Goal: Task Accomplishment & Management: Manage account settings

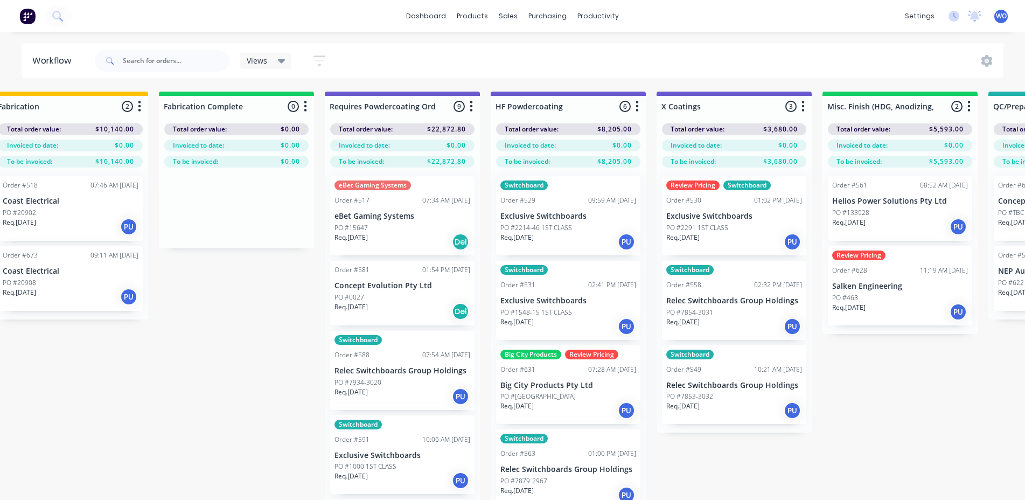
scroll to position [0, 3166]
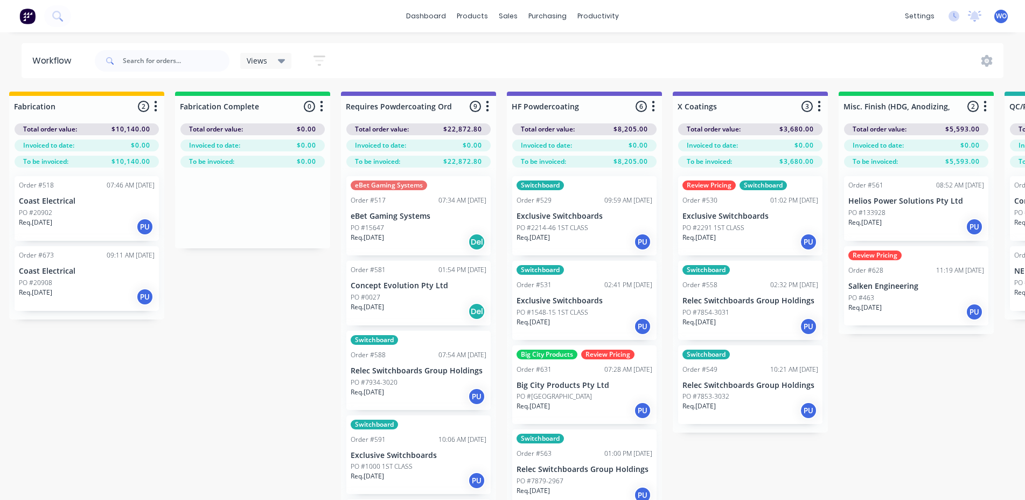
click at [23, 16] on img at bounding box center [27, 16] width 16 height 16
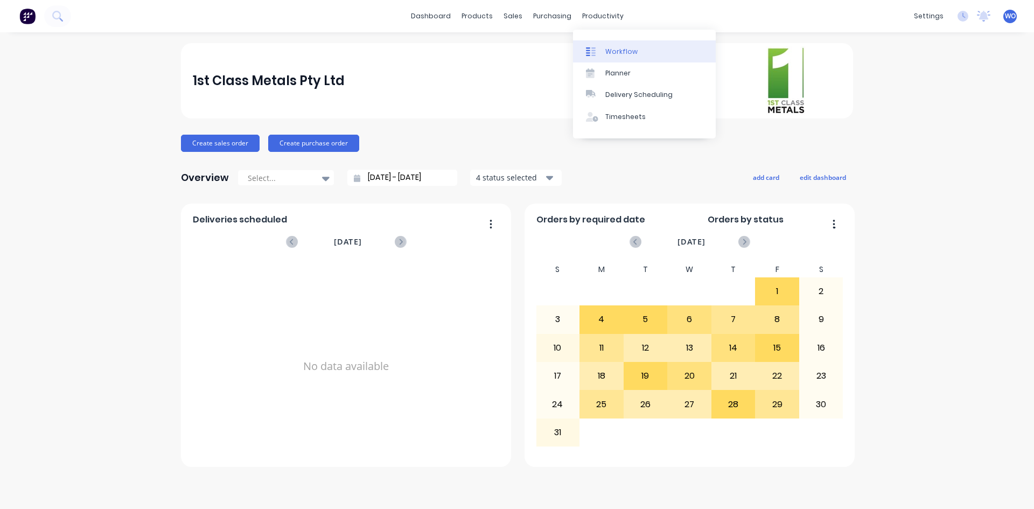
click at [623, 57] on link "Workflow" at bounding box center [644, 51] width 143 height 22
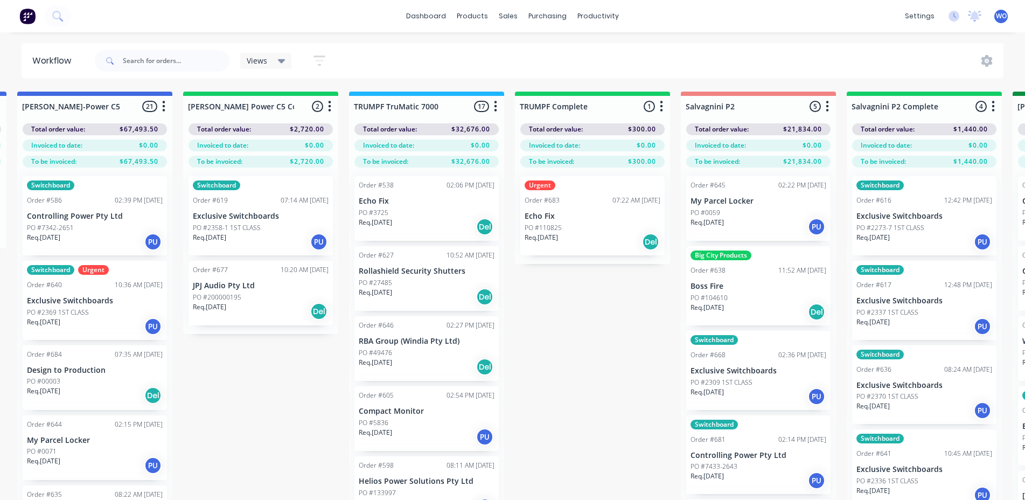
scroll to position [0, 1006]
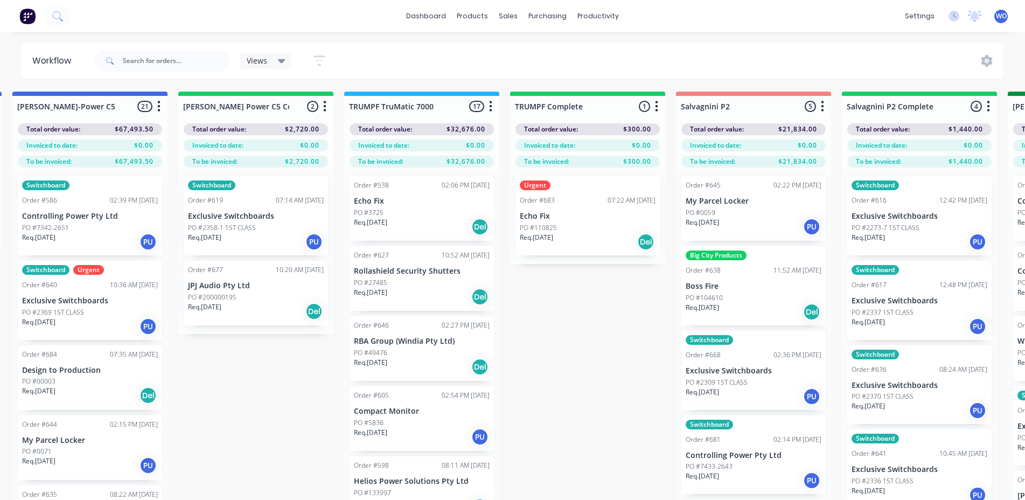
click at [256, 225] on div "PO #2358-1 1ST CLASS" at bounding box center [256, 228] width 136 height 10
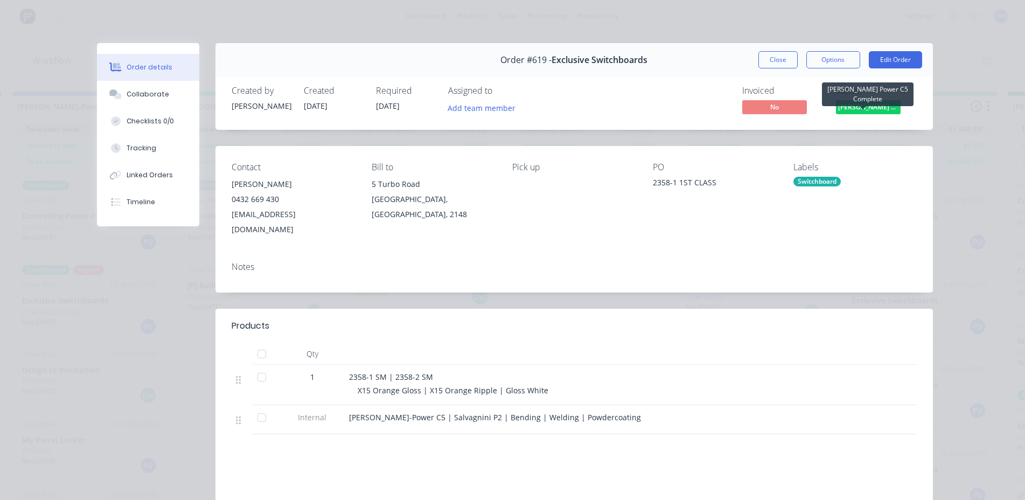
click at [856, 107] on span "[PERSON_NAME] Power C5 C..." at bounding box center [868, 106] width 65 height 13
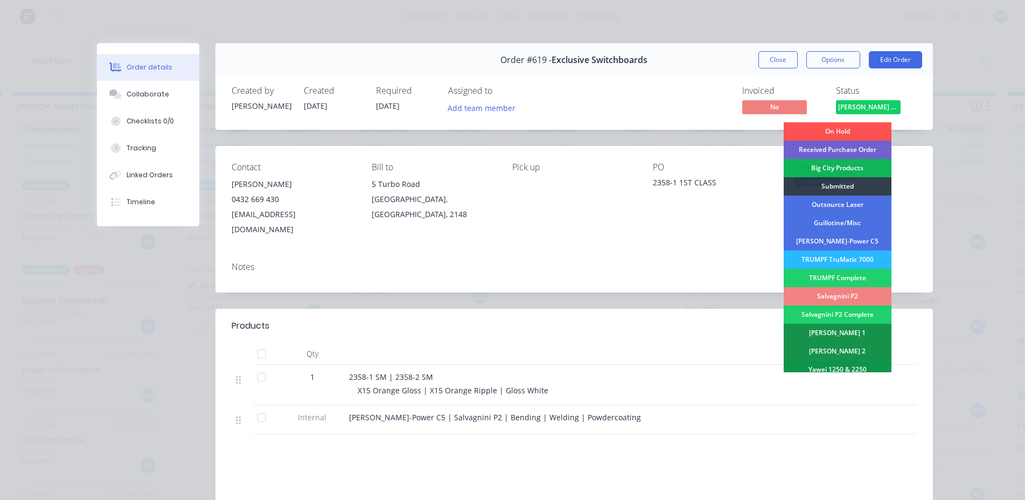
click at [860, 297] on div "Salvagnini P2" at bounding box center [838, 296] width 108 height 18
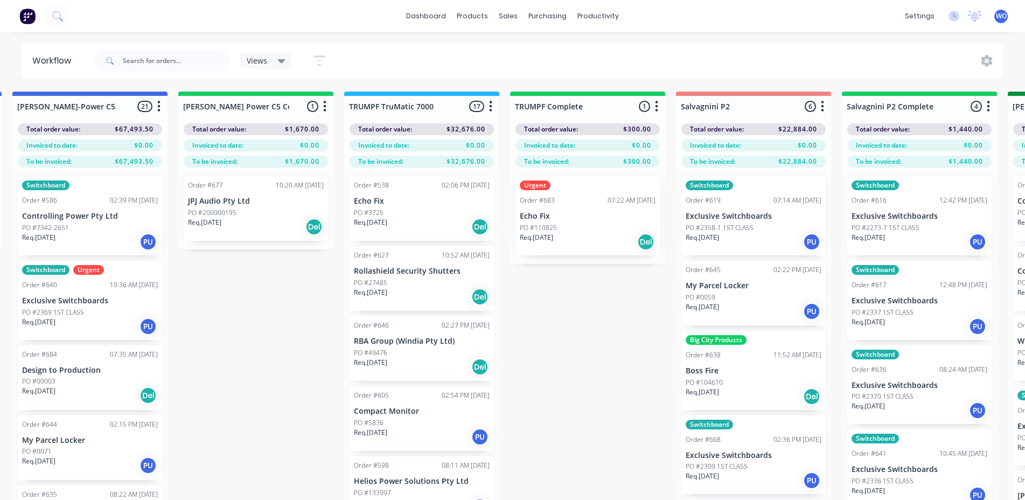
click at [291, 235] on div "Req. [DATE] Del" at bounding box center [256, 227] width 136 height 18
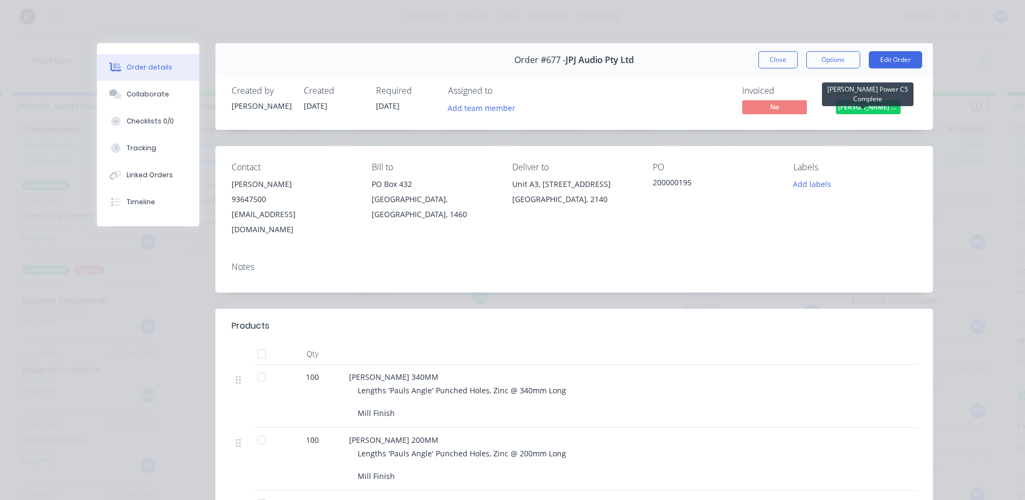
click at [852, 110] on span "[PERSON_NAME] Power C5 C..." at bounding box center [868, 106] width 65 height 13
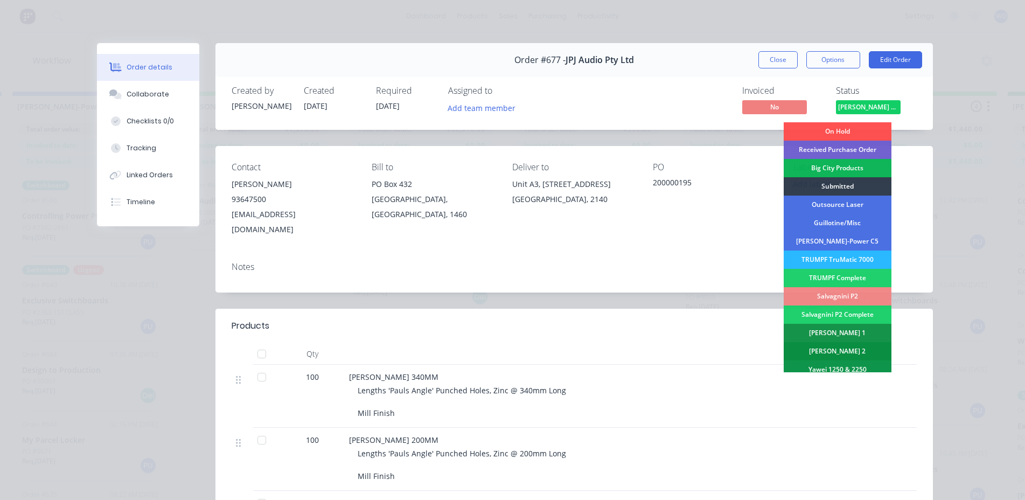
click at [846, 350] on div "[PERSON_NAME] 2" at bounding box center [838, 351] width 108 height 18
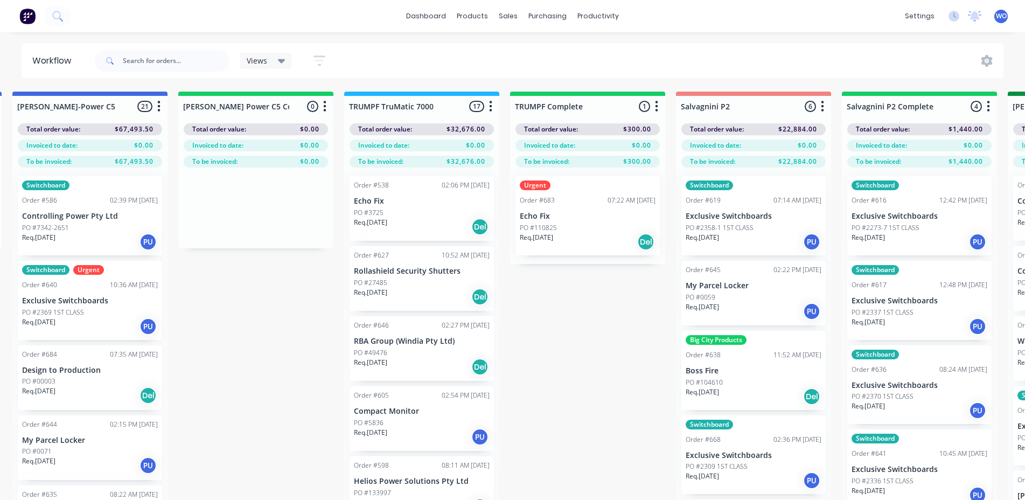
click at [597, 226] on div "PO #110825" at bounding box center [588, 228] width 136 height 10
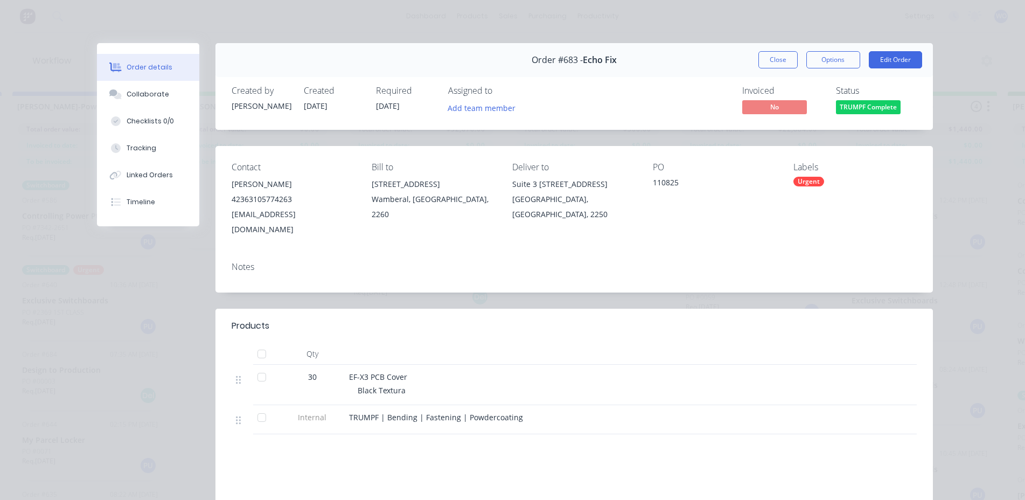
click at [863, 107] on span "TRUMPF Complete" at bounding box center [868, 106] width 65 height 13
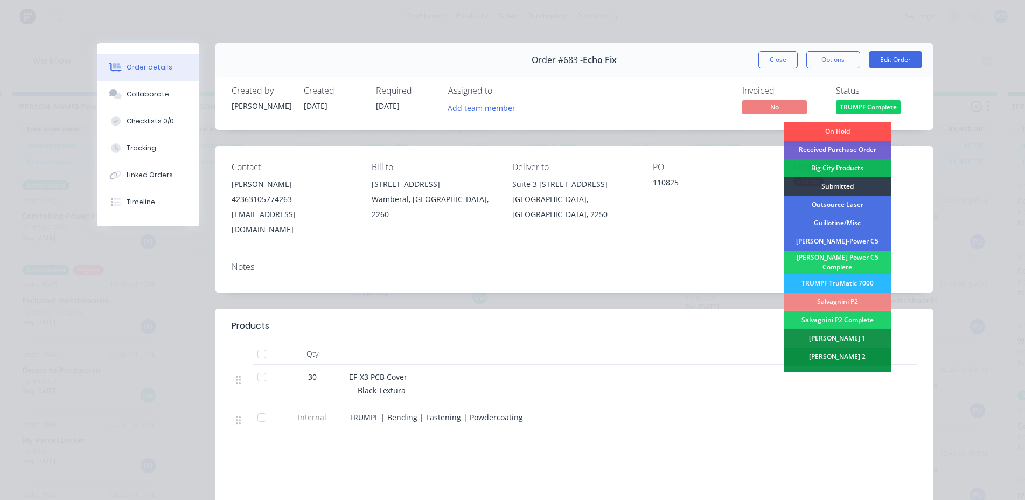
click at [844, 354] on div "[PERSON_NAME] 2" at bounding box center [838, 356] width 108 height 18
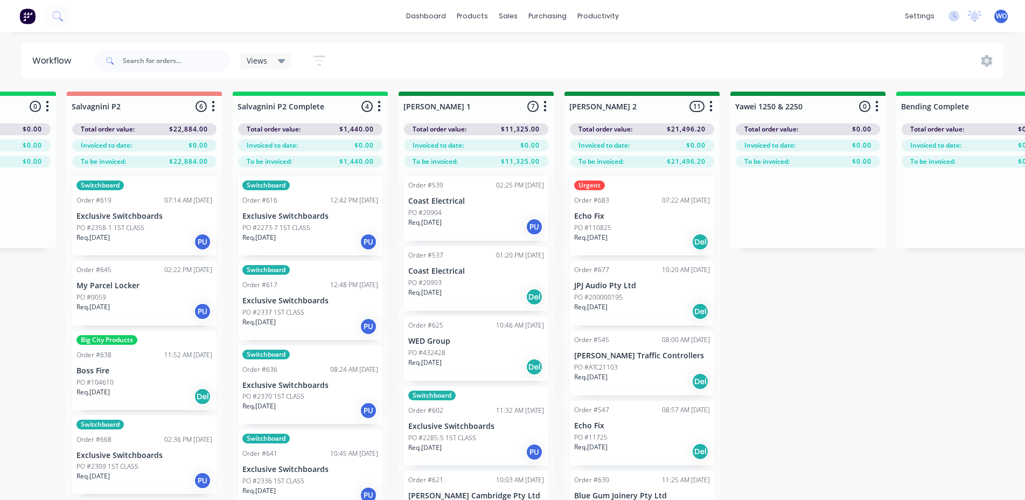
scroll to position [0, 1617]
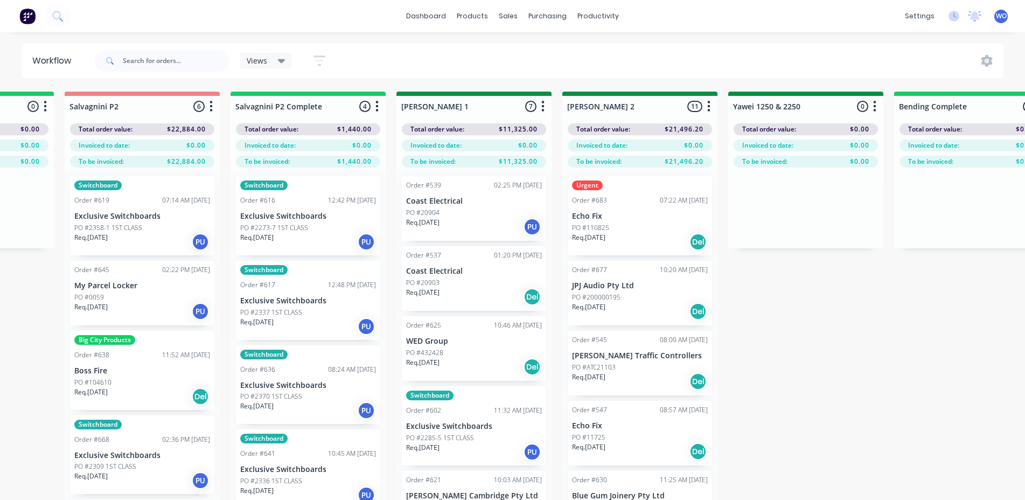
click at [312, 233] on div "Req. [DATE] PU" at bounding box center [308, 242] width 136 height 18
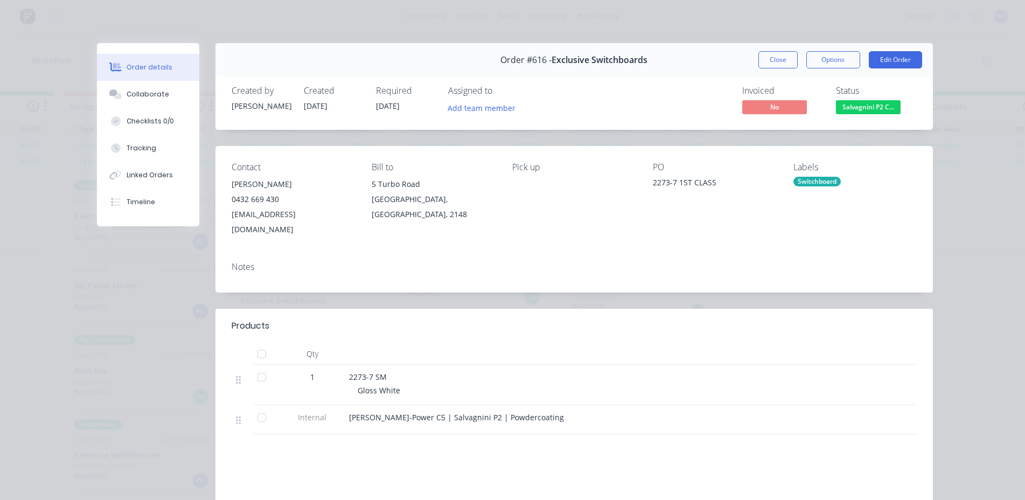
click at [872, 102] on span "Salvagnini P2 C..." at bounding box center [868, 106] width 65 height 13
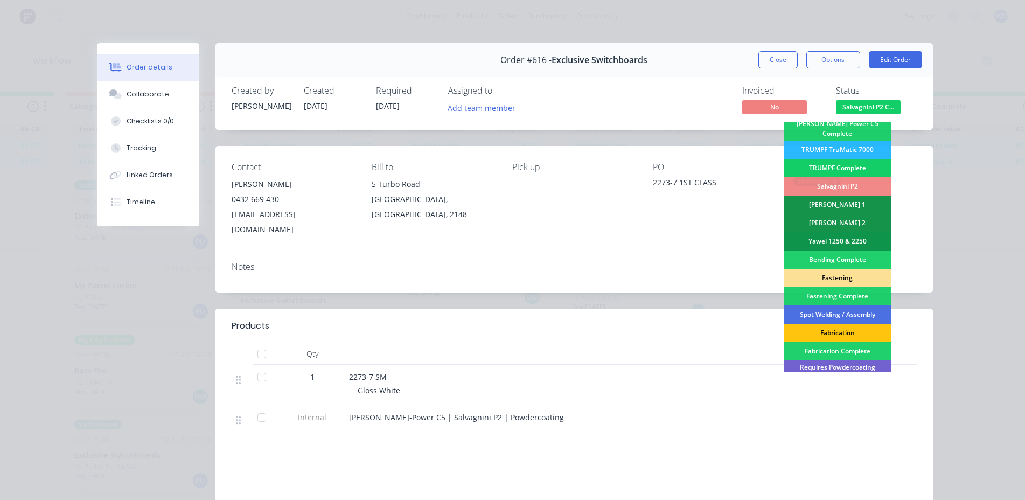
scroll to position [215, 0]
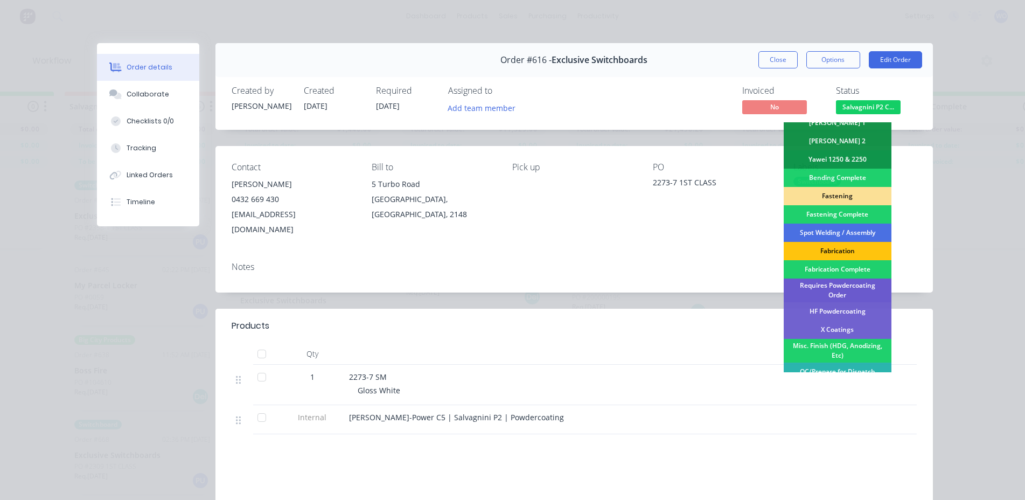
click at [830, 287] on div "Requires Powdercoating Order" at bounding box center [838, 290] width 108 height 24
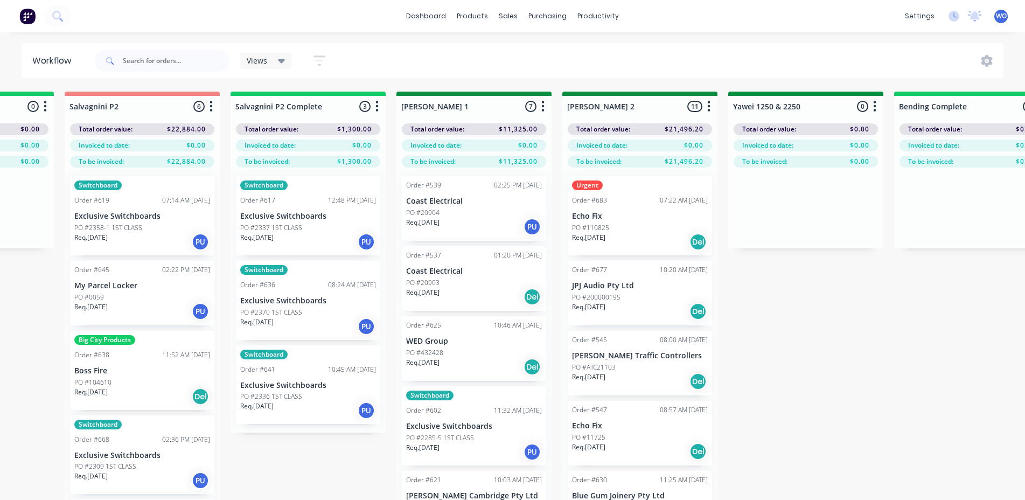
click at [313, 233] on div "Req. [DATE] PU" at bounding box center [308, 242] width 136 height 18
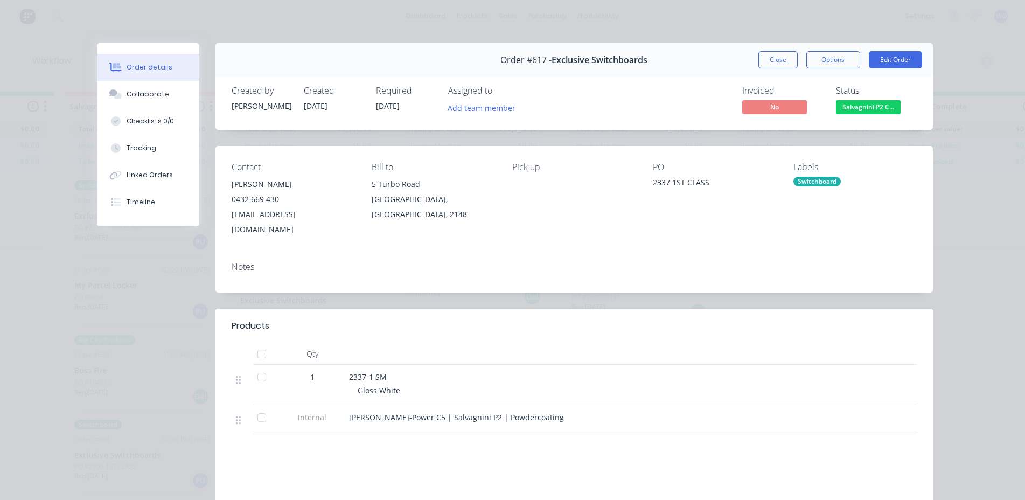
click at [863, 104] on span "Salvagnini P2 C..." at bounding box center [868, 106] width 65 height 13
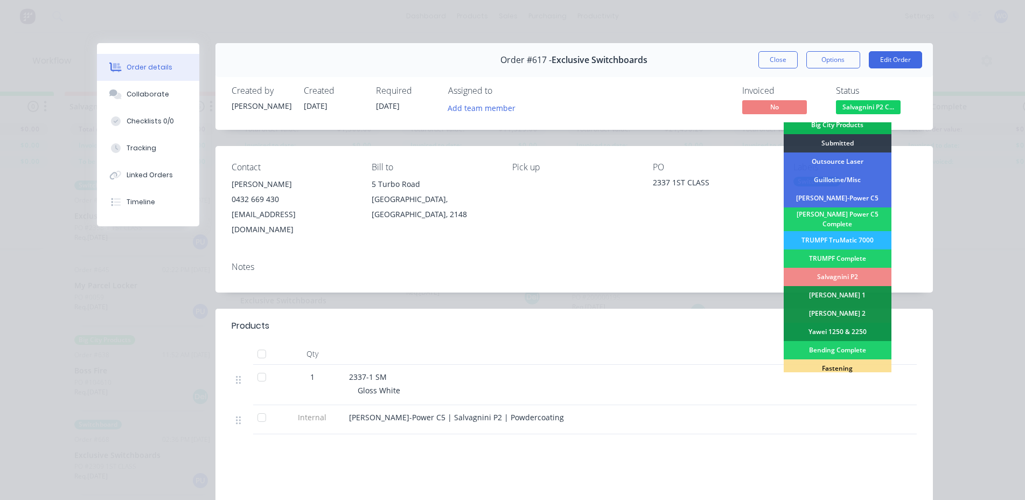
scroll to position [162, 0]
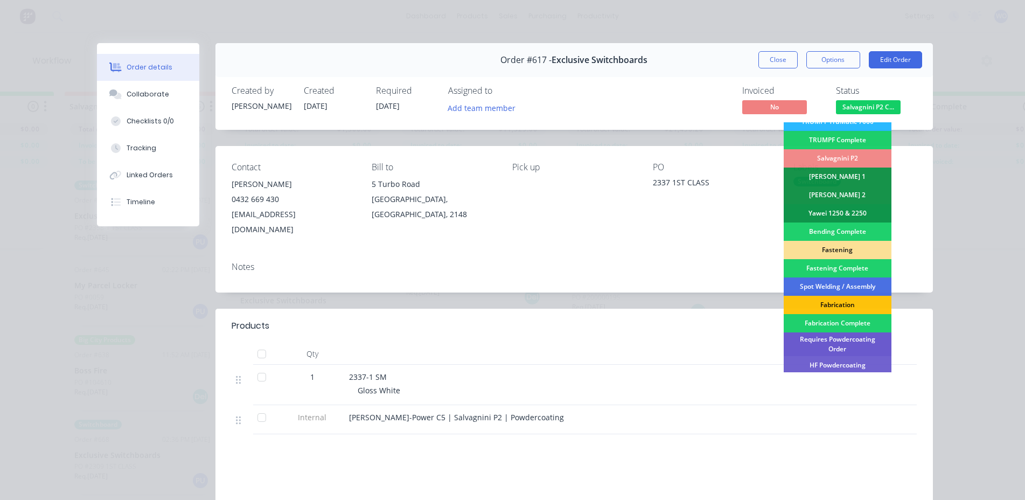
click at [860, 340] on div "Requires Powdercoating Order" at bounding box center [838, 344] width 108 height 24
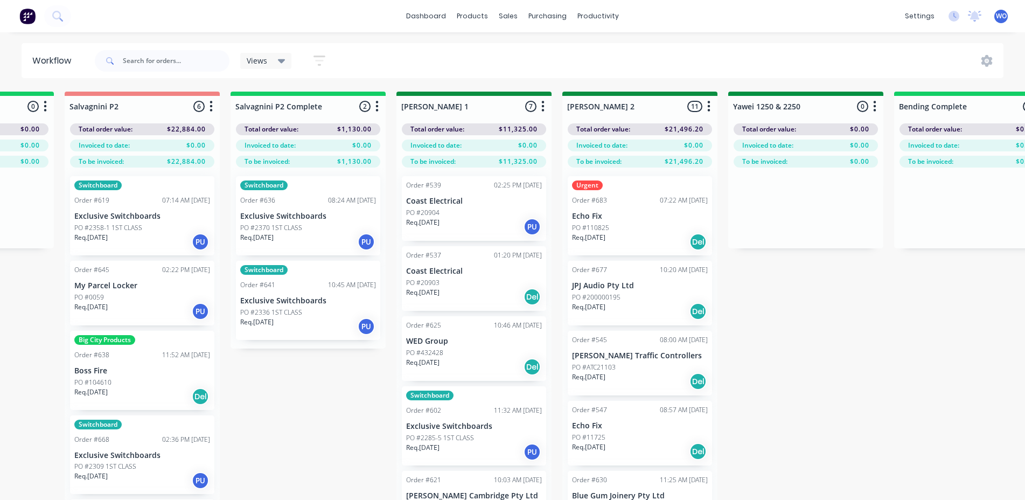
click at [298, 232] on p "PO #2370 1ST CLASS" at bounding box center [271, 228] width 62 height 10
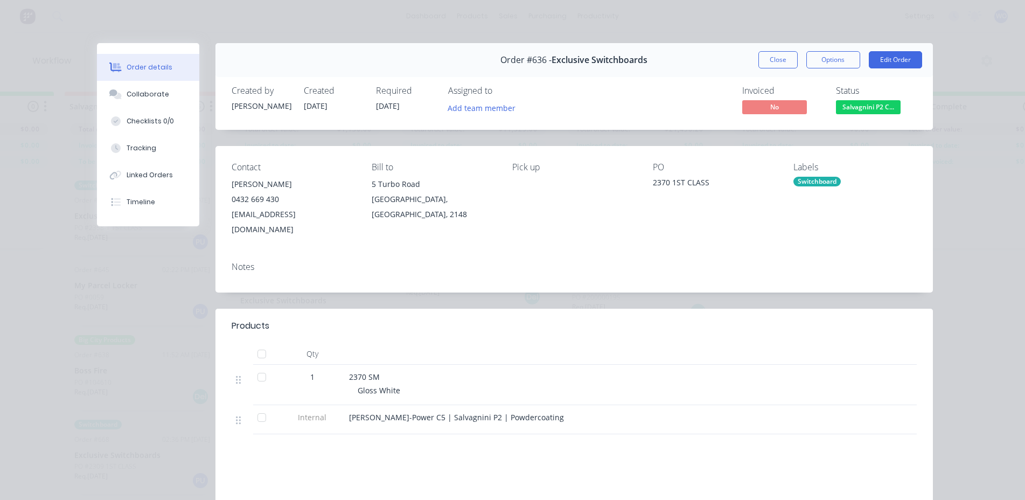
click at [868, 112] on span "Salvagnini P2 C..." at bounding box center [868, 106] width 65 height 13
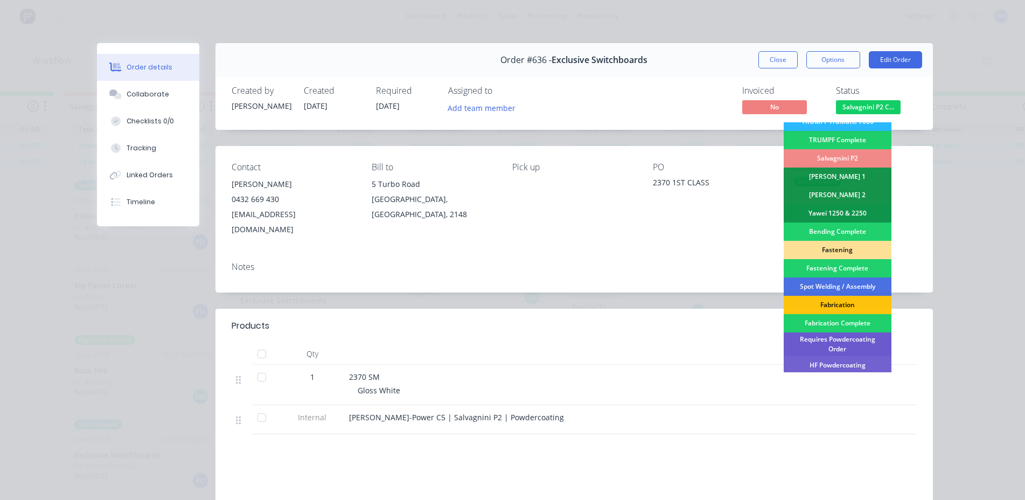
click at [855, 339] on div "Requires Powdercoating Order" at bounding box center [838, 344] width 108 height 24
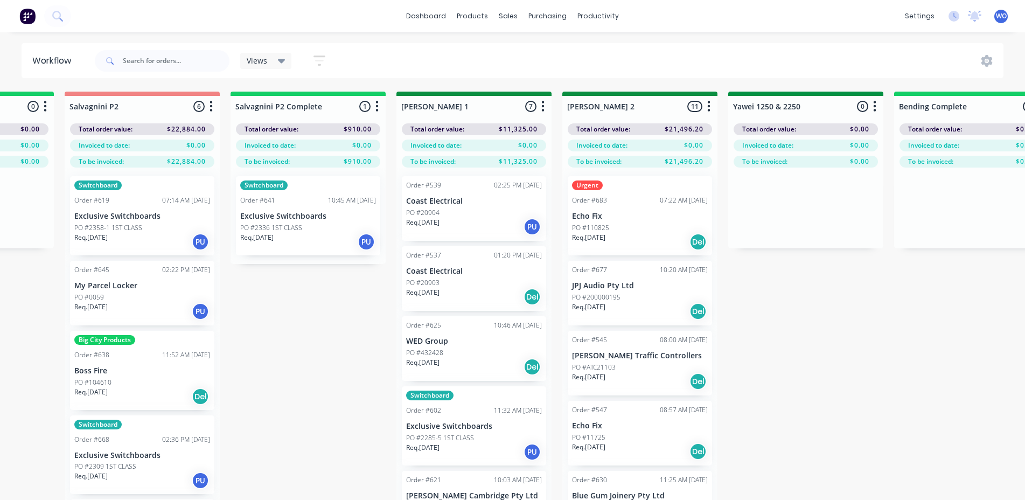
click at [304, 245] on div "Req. [DATE] PU" at bounding box center [308, 242] width 136 height 18
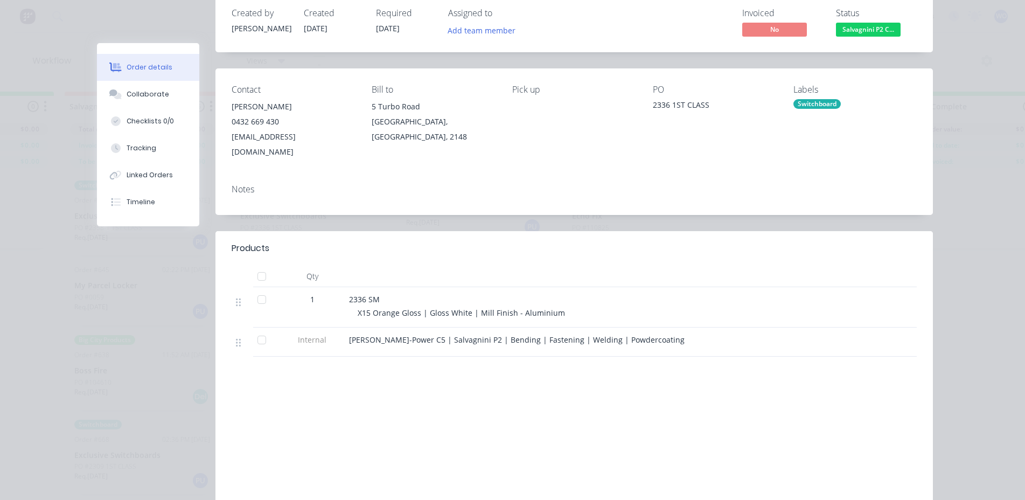
scroll to position [0, 0]
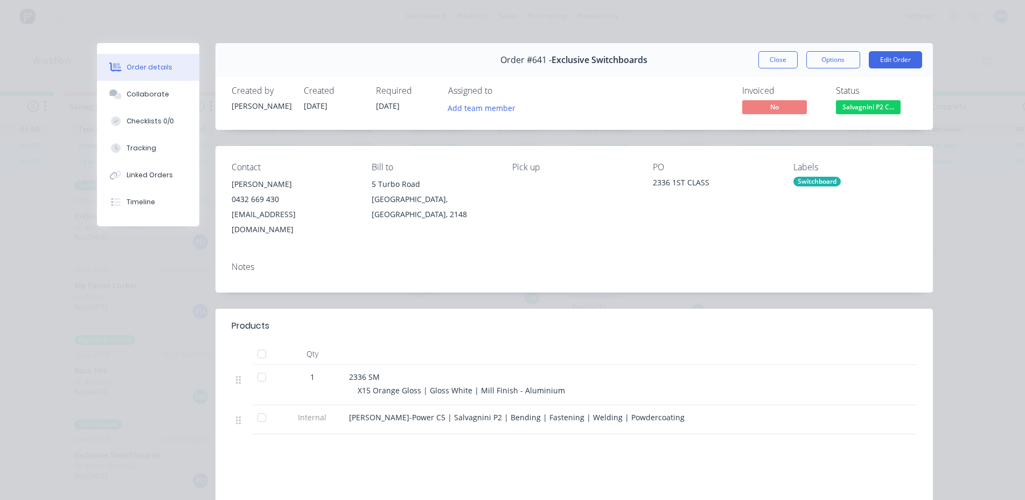
click at [876, 114] on button "Salvagnini P2 C..." at bounding box center [868, 108] width 65 height 16
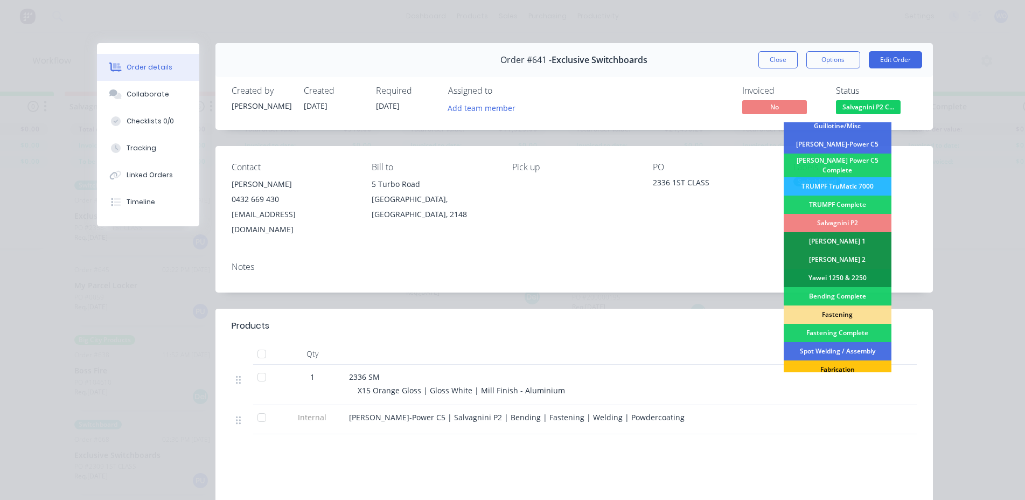
scroll to position [162, 0]
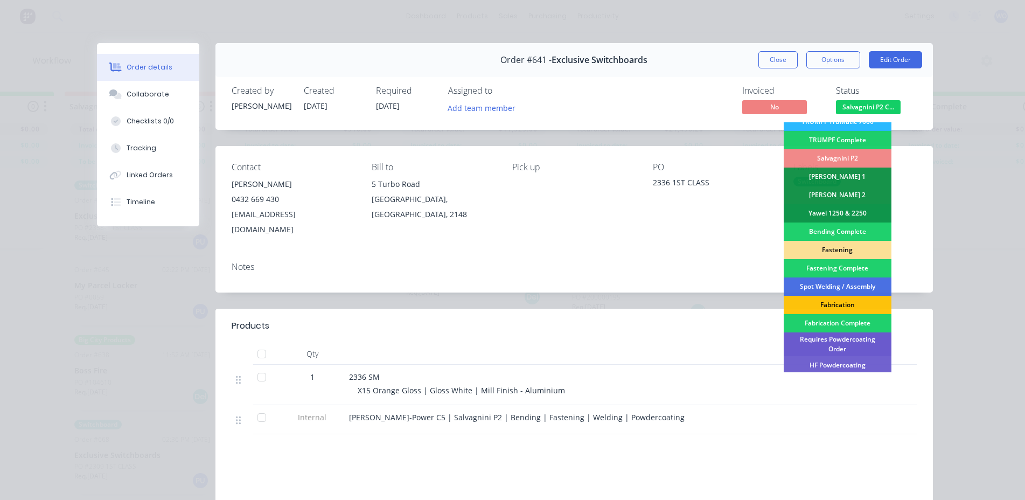
click at [848, 337] on div "Requires Powdercoating Order" at bounding box center [838, 344] width 108 height 24
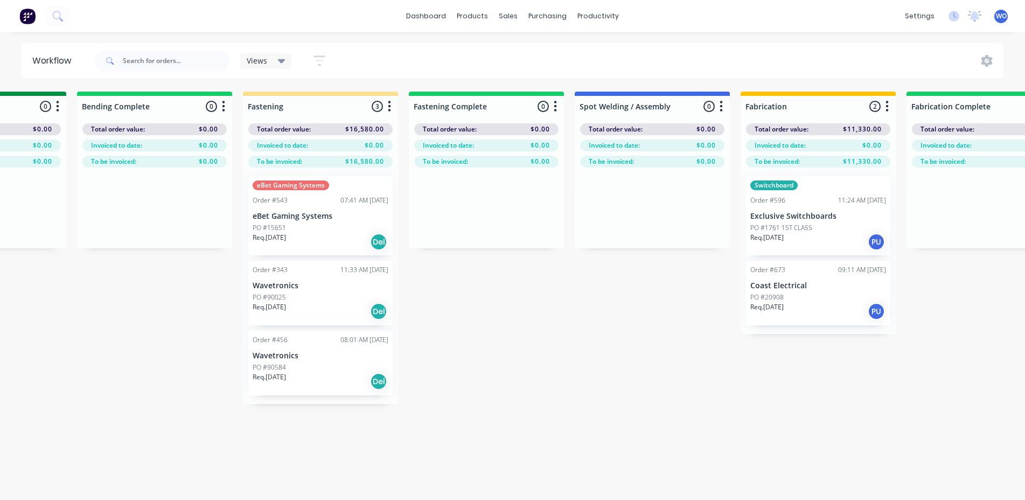
scroll to position [0, 2448]
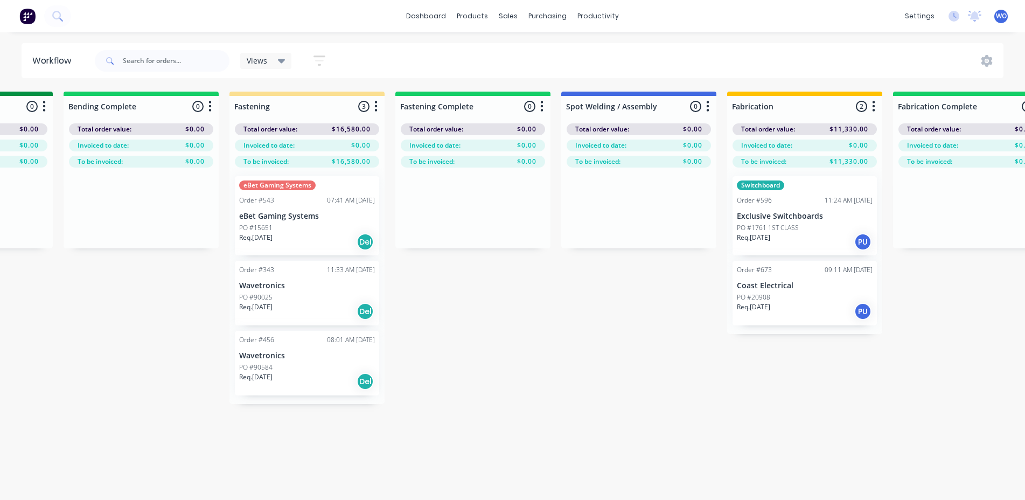
click at [324, 214] on p "eBet Gaming Systems" at bounding box center [307, 216] width 136 height 9
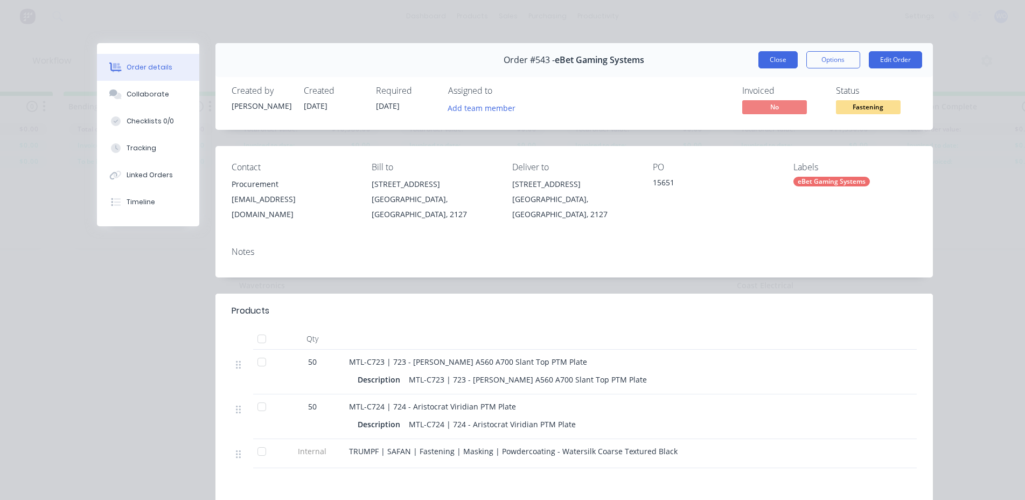
click at [769, 62] on button "Close" at bounding box center [777, 59] width 39 height 17
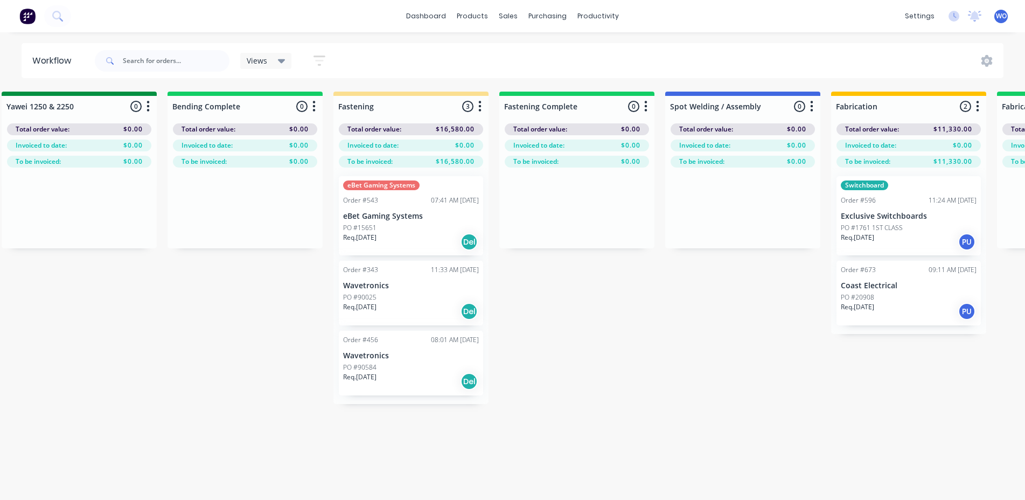
scroll to position [0, 2453]
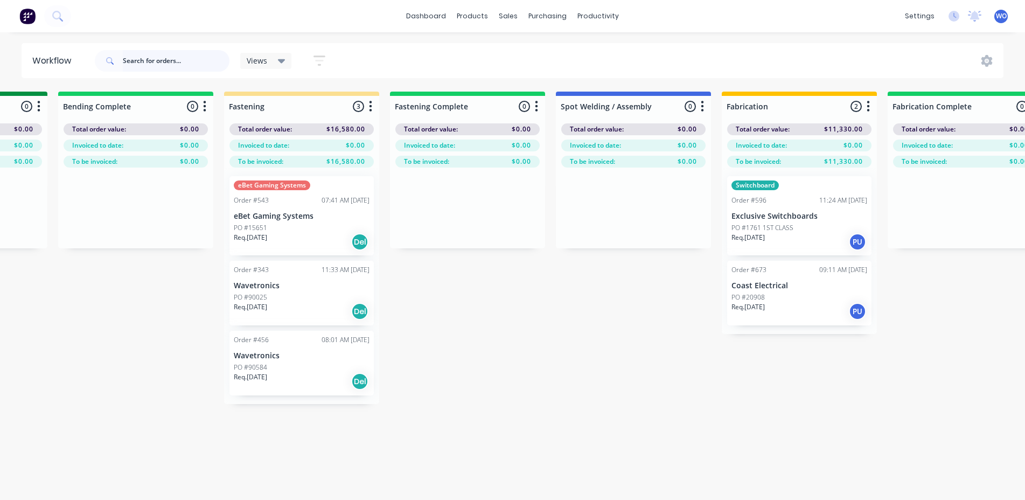
click at [133, 53] on input "text" at bounding box center [176, 61] width 107 height 22
type input "ebet"
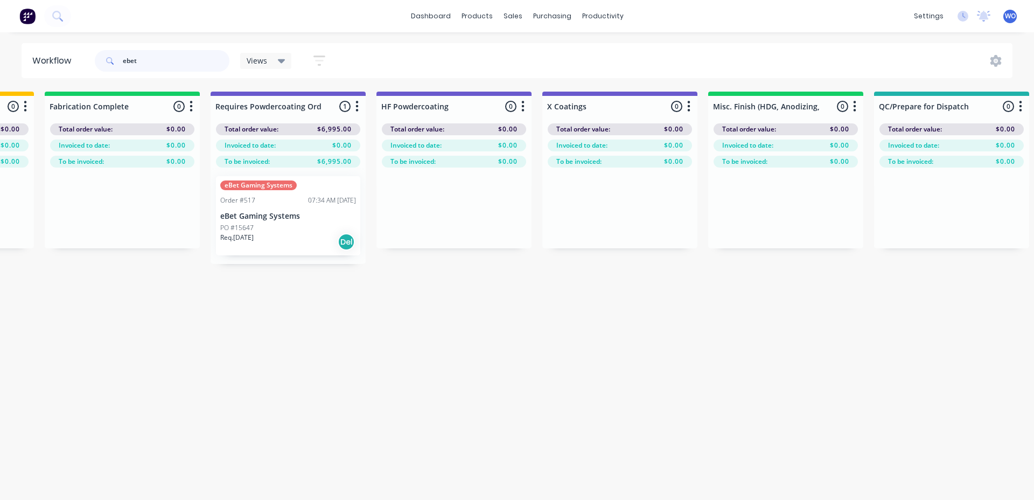
scroll to position [0, 3182]
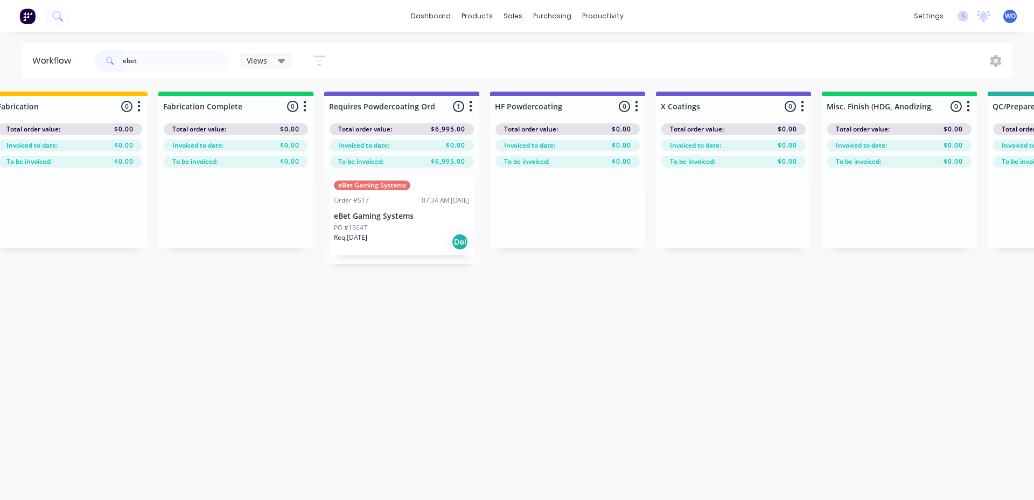
click at [355, 206] on div "eBet Gaming Systems Order #517 07:34 AM [DATE] eBet Gaming Systems PO #15647 Re…" at bounding box center [402, 215] width 144 height 79
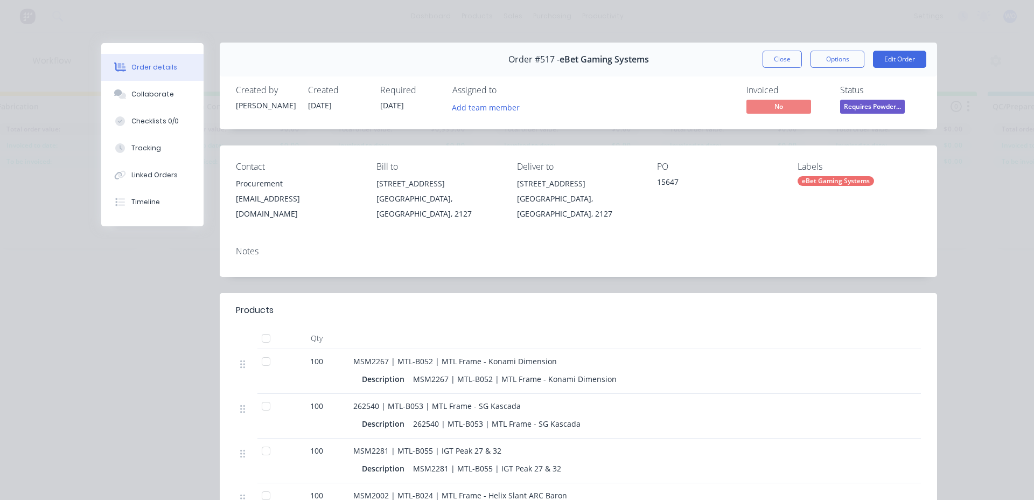
scroll to position [0, 0]
click at [778, 59] on button "Close" at bounding box center [782, 59] width 39 height 17
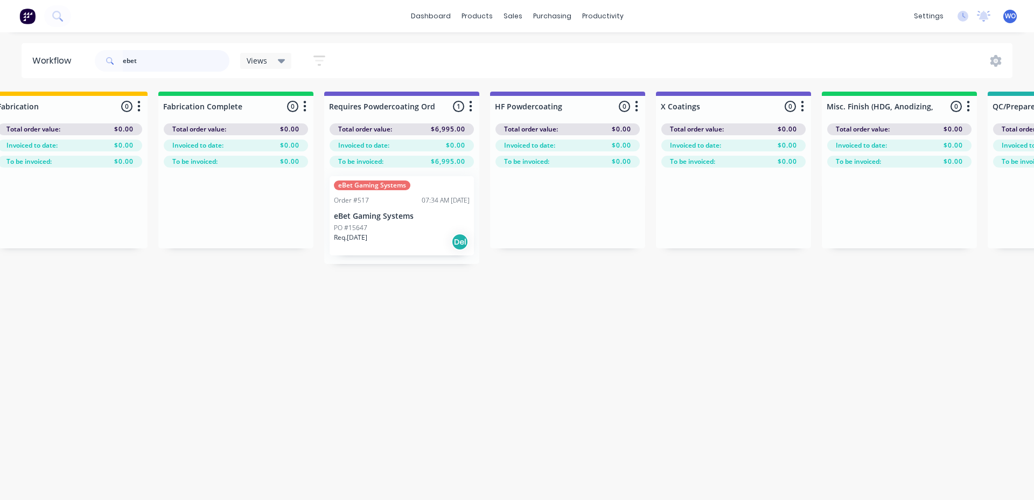
drag, startPoint x: 178, startPoint y: 55, endPoint x: 8, endPoint y: 61, distance: 169.7
click at [8, 61] on div "Workflow ebet Views Save new view None (Default) edit [PERSON_NAME]'s edit [PER…" at bounding box center [517, 60] width 1034 height 35
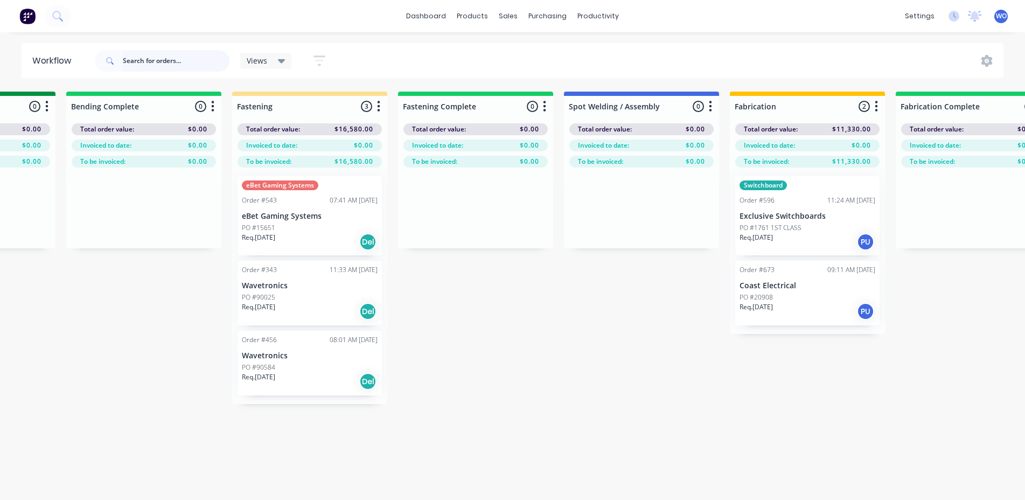
scroll to position [0, 2450]
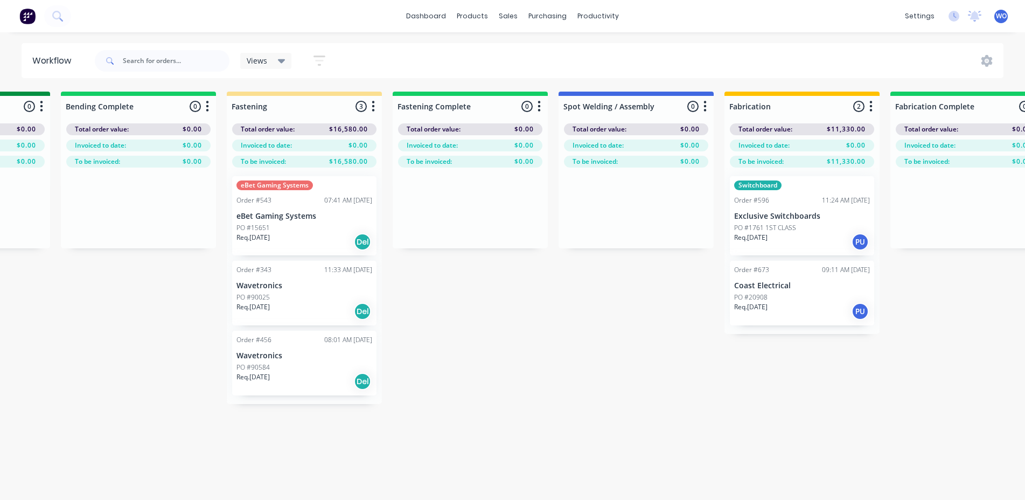
click at [309, 227] on div "PO #15651" at bounding box center [304, 228] width 136 height 10
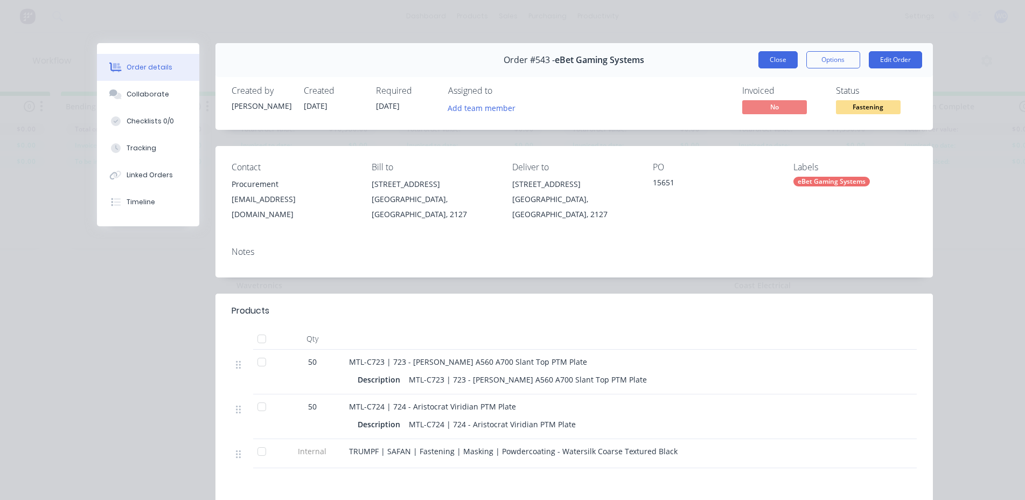
click at [767, 59] on button "Close" at bounding box center [777, 59] width 39 height 17
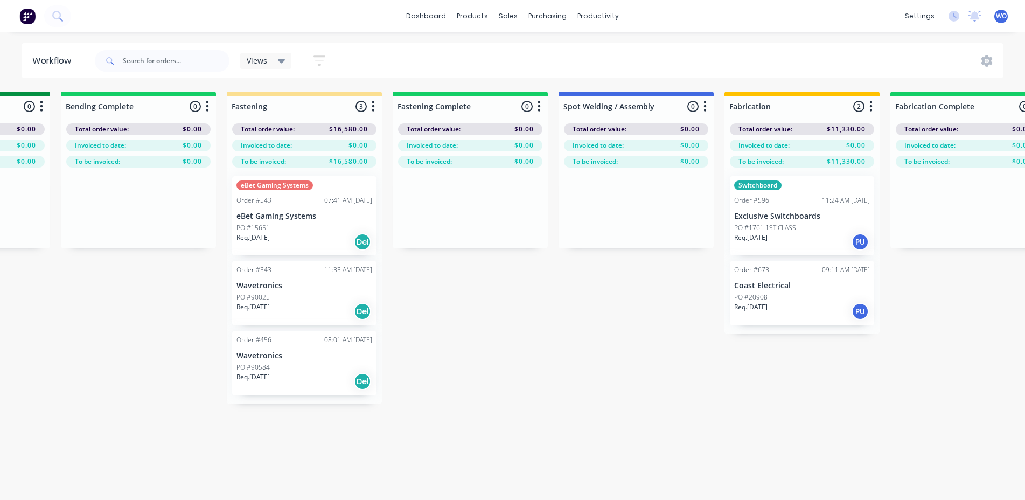
click at [572, 461] on div "On Hold 1 Status colour #FF4949 hex #FF4949 Save Cancel Notifications Email SMS…" at bounding box center [2, 315] width 4920 height 446
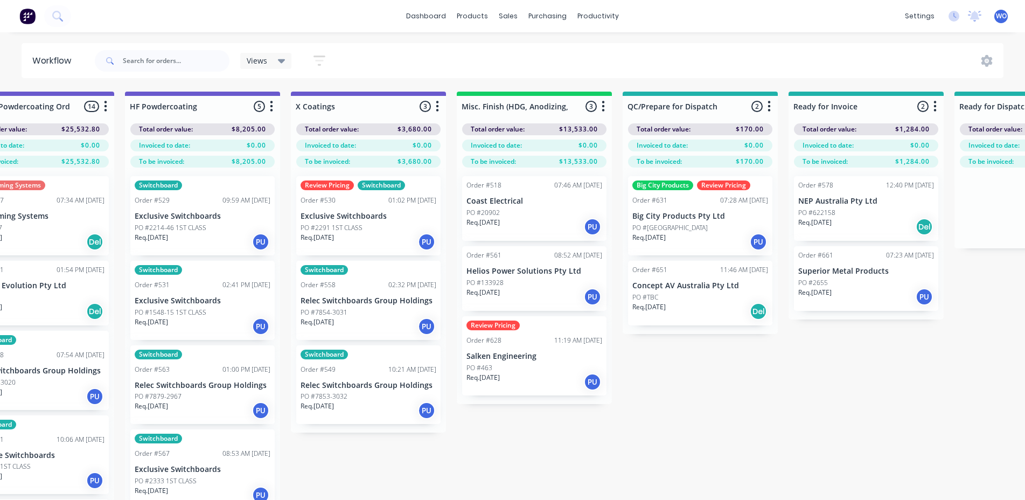
scroll to position [0, 3593]
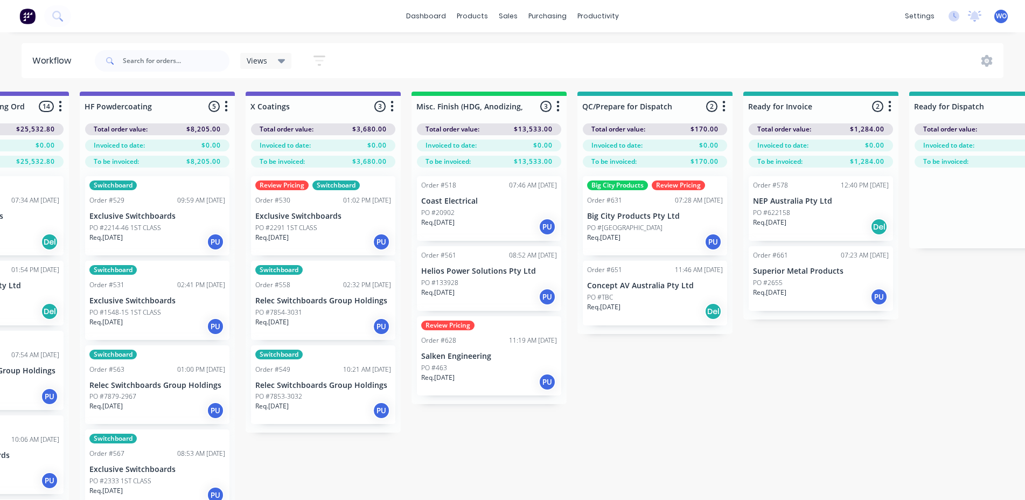
click at [648, 228] on div "PO #[GEOGRAPHIC_DATA]" at bounding box center [655, 228] width 136 height 10
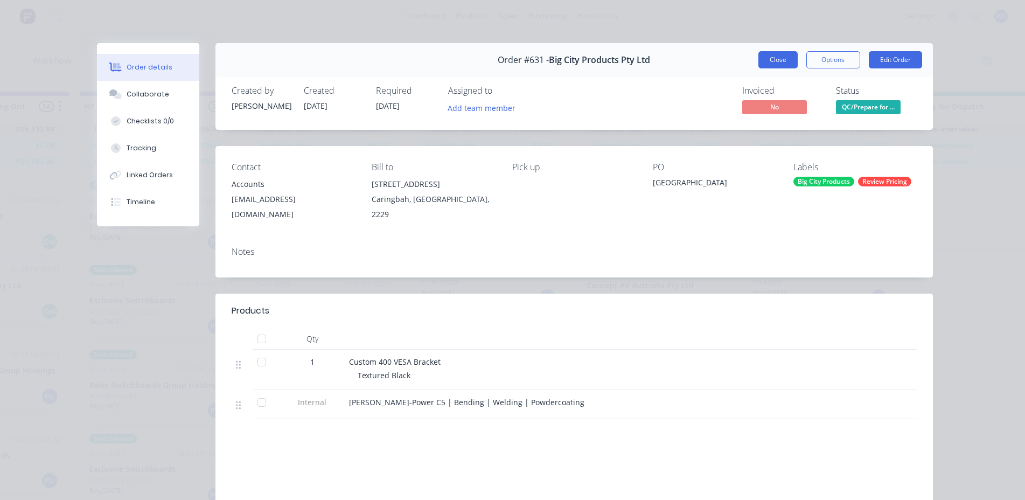
click at [774, 53] on button "Close" at bounding box center [777, 59] width 39 height 17
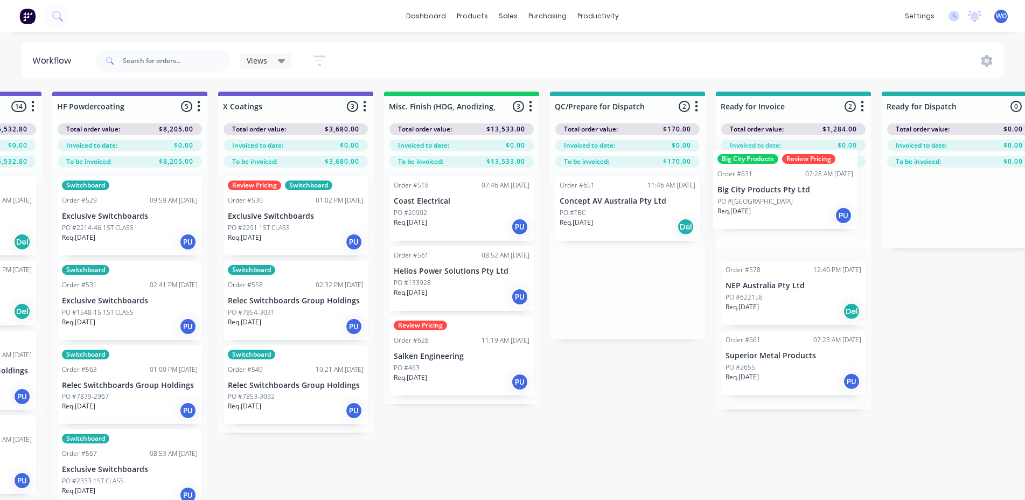
drag, startPoint x: 758, startPoint y: 203, endPoint x: 800, endPoint y: 213, distance: 43.2
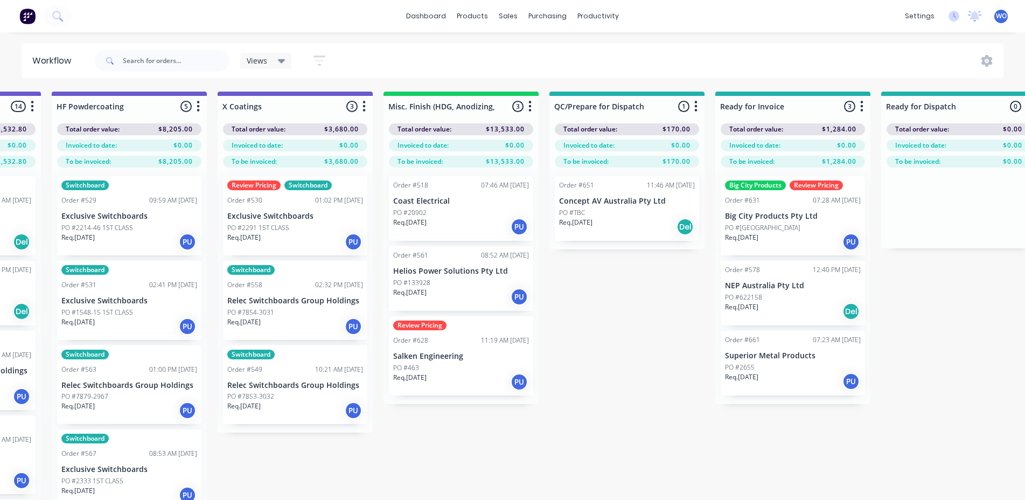
click at [621, 213] on div "PO #TBC" at bounding box center [627, 213] width 136 height 10
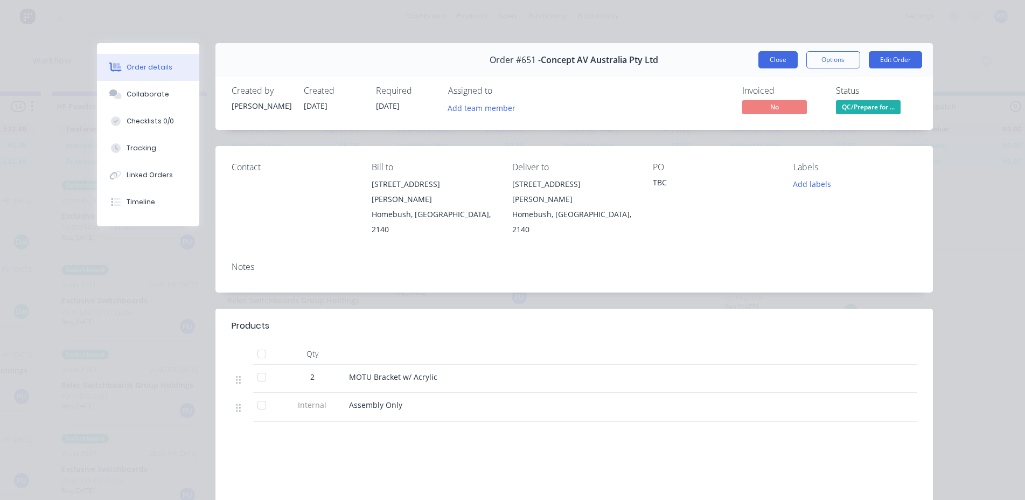
click at [771, 67] on button "Close" at bounding box center [777, 59] width 39 height 17
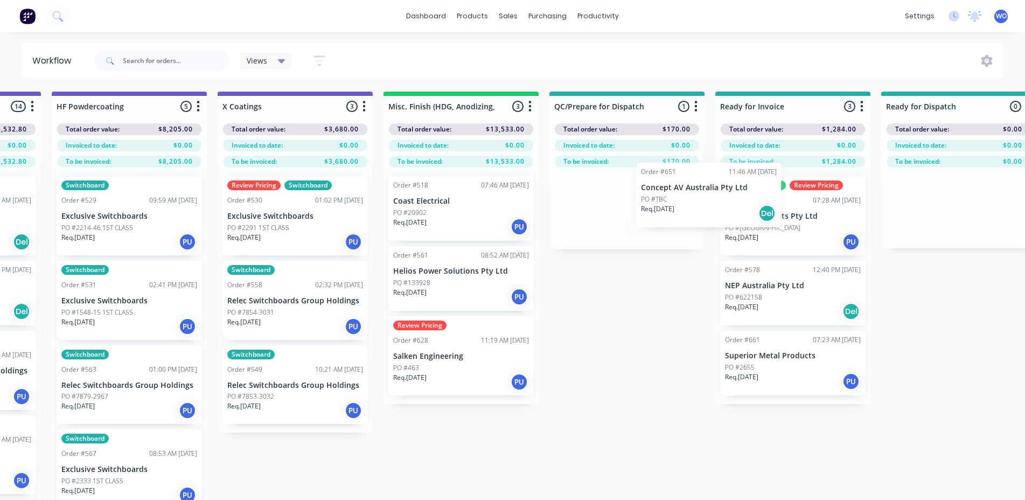
drag, startPoint x: 667, startPoint y: 216, endPoint x: 780, endPoint y: 201, distance: 114.0
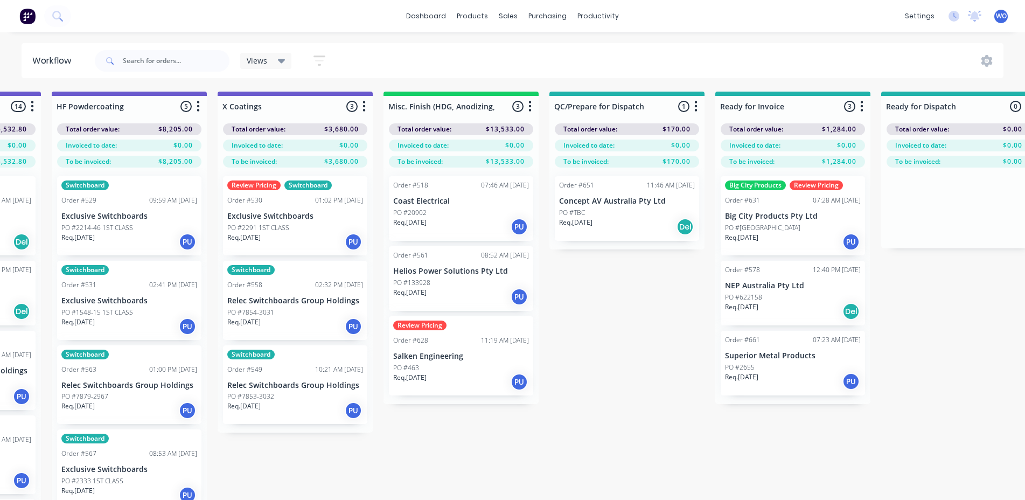
drag, startPoint x: 607, startPoint y: 212, endPoint x: 773, endPoint y: 192, distance: 167.1
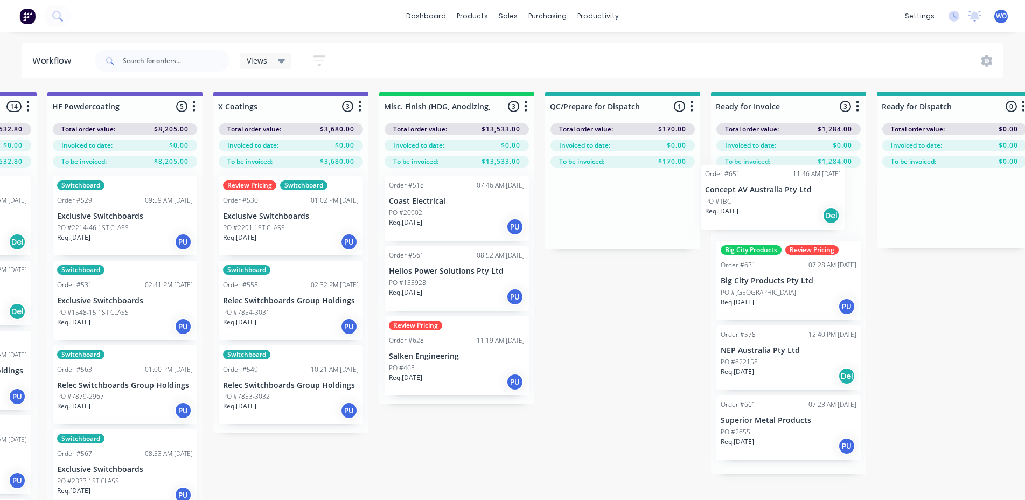
drag, startPoint x: 675, startPoint y: 212, endPoint x: 830, endPoint y: 203, distance: 155.9
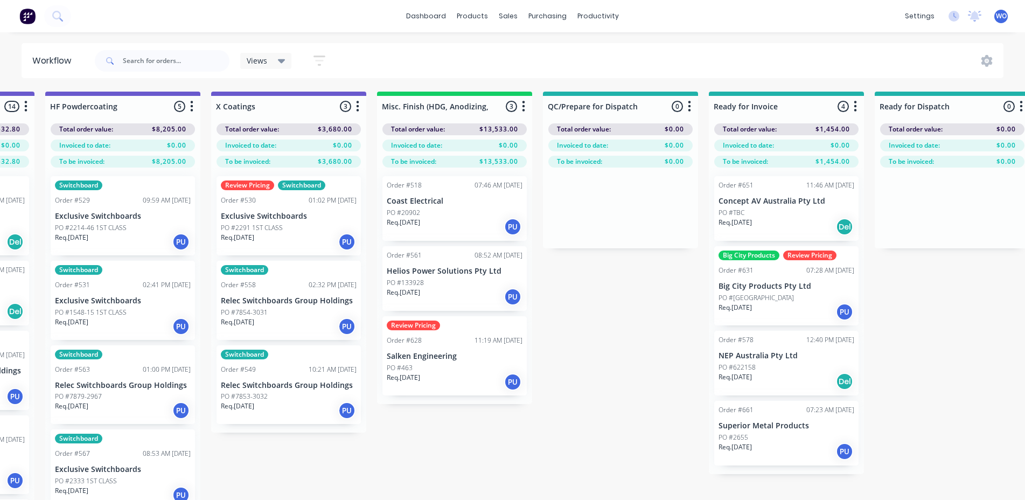
click at [798, 301] on div "PO #[GEOGRAPHIC_DATA]" at bounding box center [786, 298] width 136 height 10
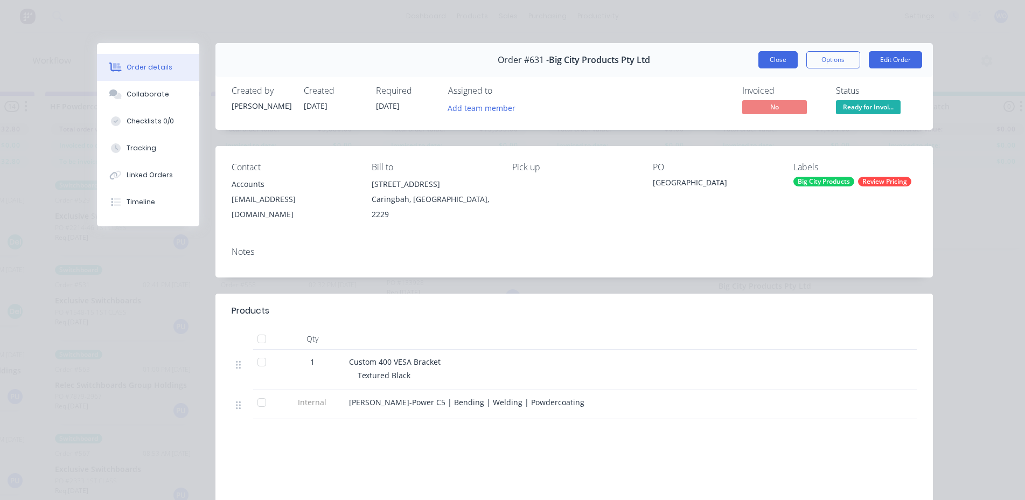
click at [760, 64] on button "Close" at bounding box center [777, 59] width 39 height 17
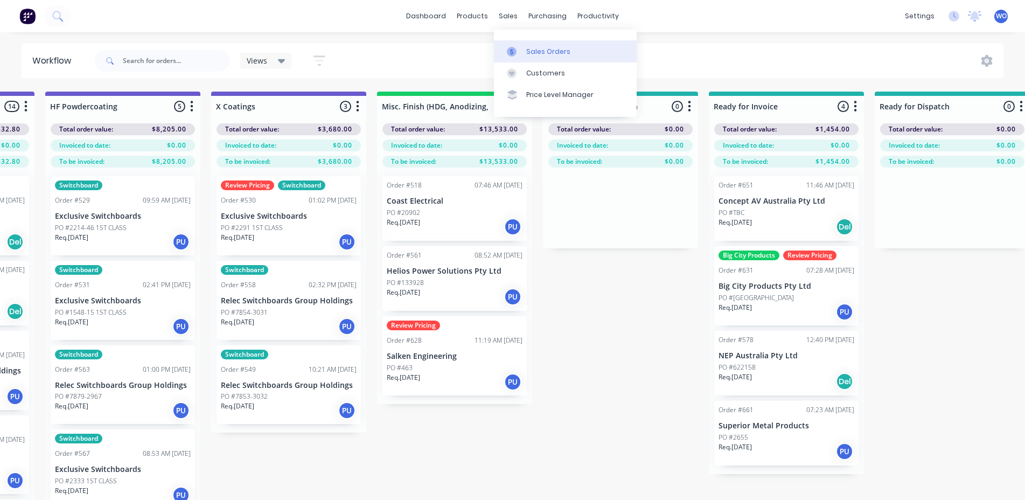
click at [537, 50] on div "Sales Orders" at bounding box center [548, 52] width 44 height 10
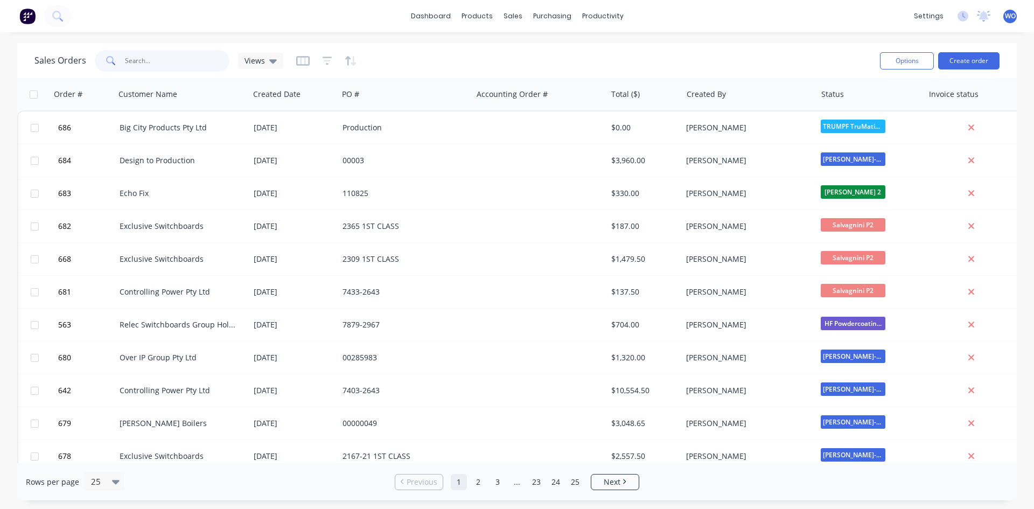
click at [148, 62] on input "text" at bounding box center [177, 61] width 105 height 22
type input "631"
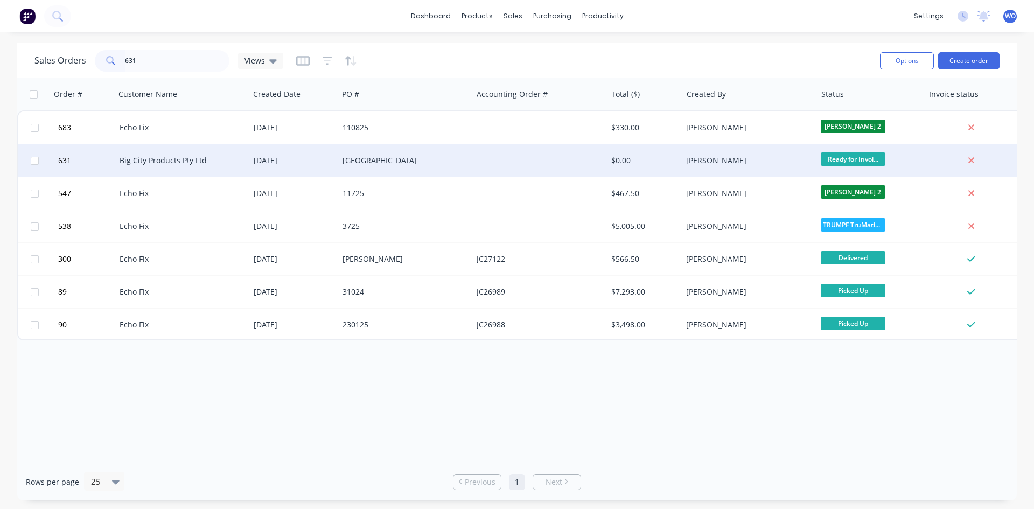
click at [223, 153] on div "Big City Products Pty Ltd" at bounding box center [182, 160] width 134 height 32
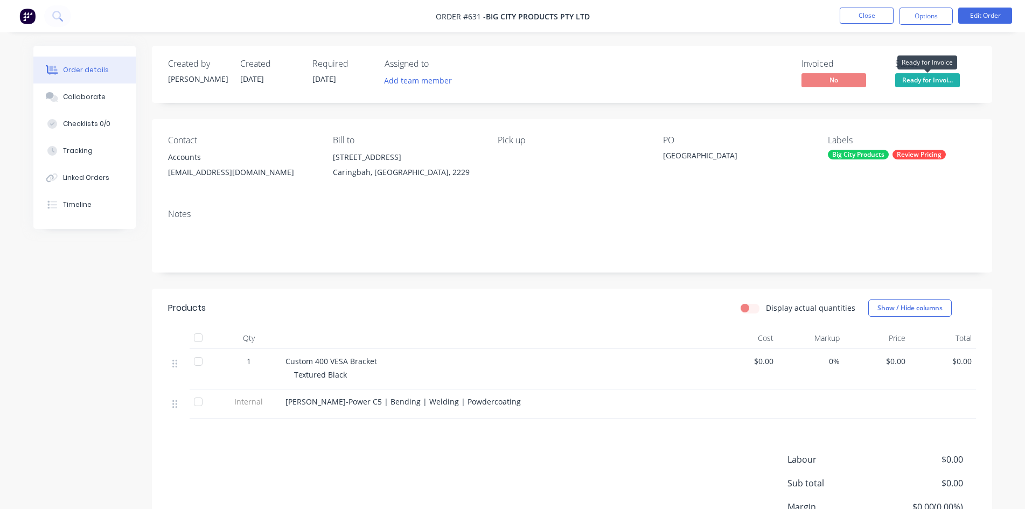
click at [923, 78] on span "Ready for Invoi..." at bounding box center [927, 79] width 65 height 13
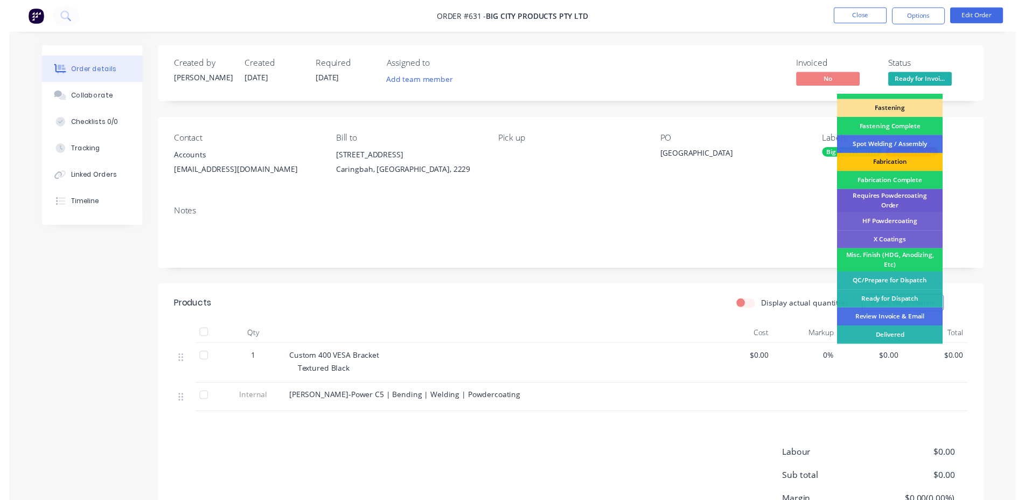
scroll to position [305, 0]
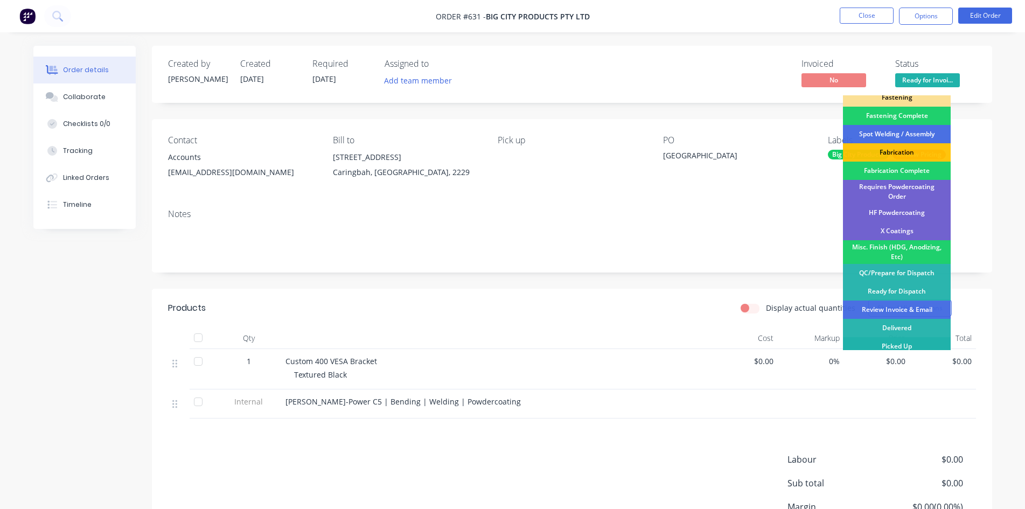
click at [879, 349] on div "Picked Up" at bounding box center [897, 346] width 108 height 18
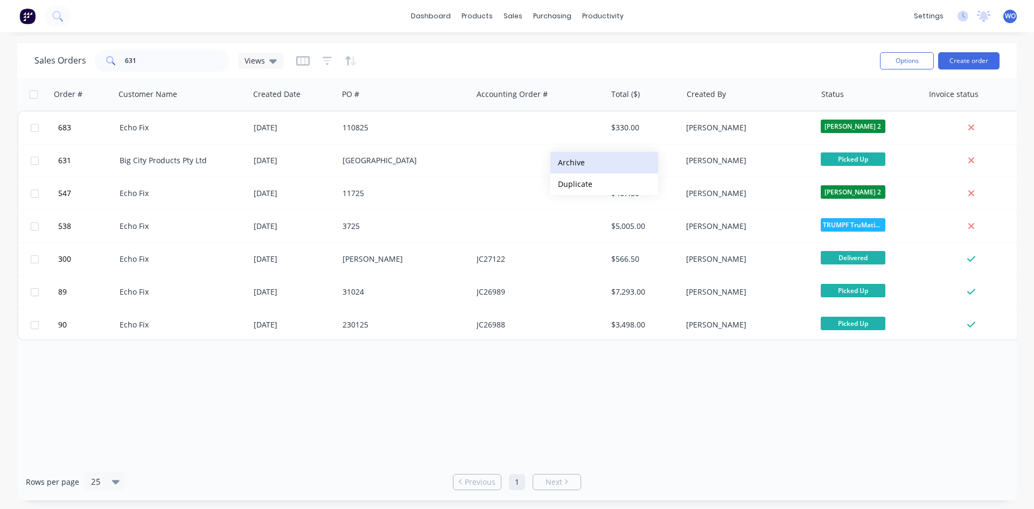
click at [595, 167] on button "Archive" at bounding box center [604, 163] width 108 height 22
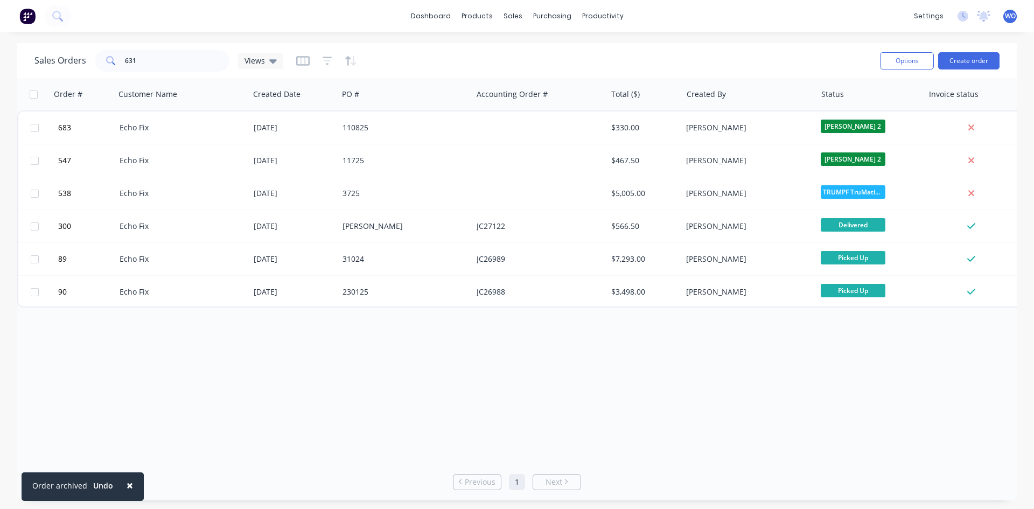
click at [33, 22] on img at bounding box center [27, 16] width 16 height 16
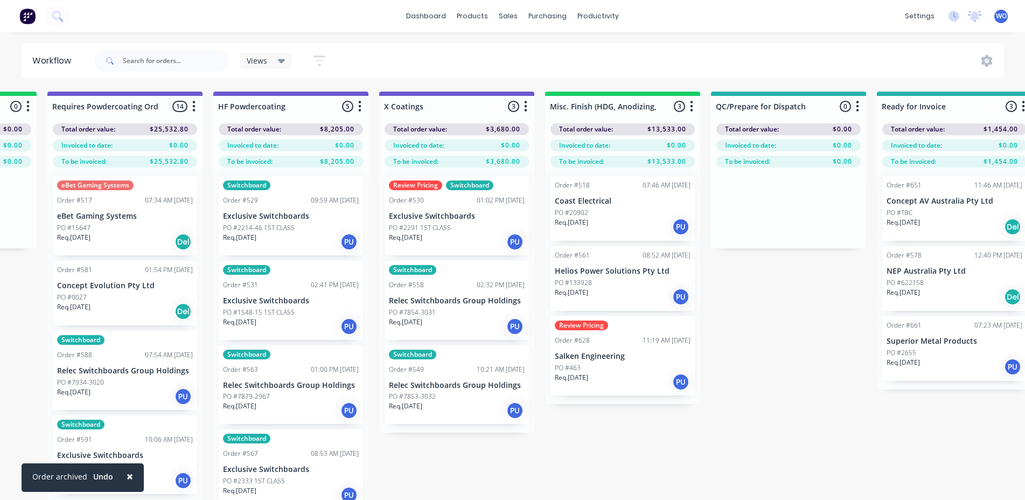
scroll to position [0, 3456]
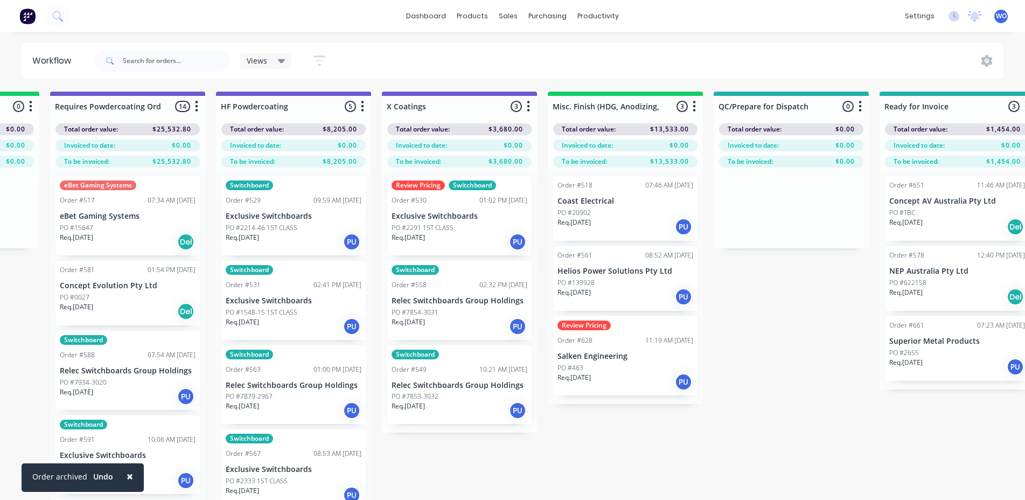
click at [127, 476] on span "×" at bounding box center [130, 476] width 6 height 15
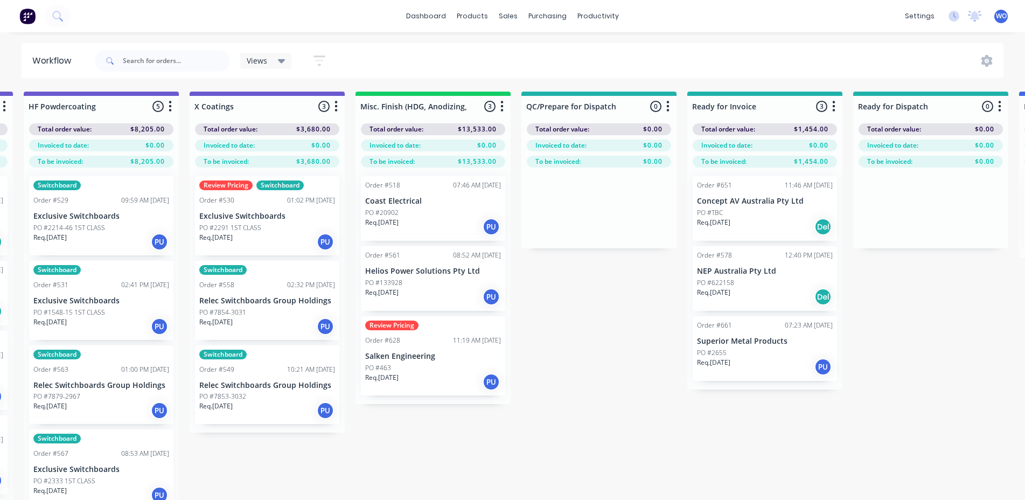
scroll to position [0, 3568]
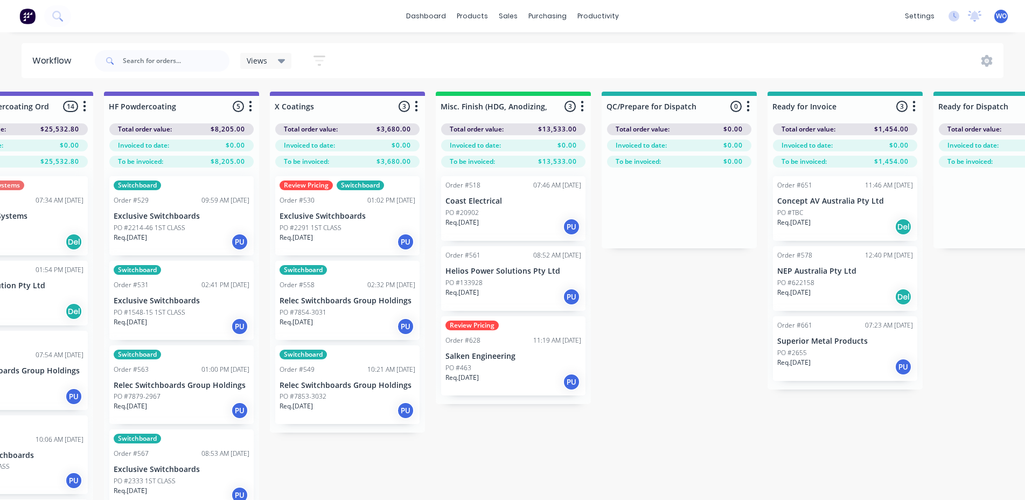
click at [844, 379] on div "Order #661 07:23 AM [DATE] Superior Metal Products PO #2655 Req. [DATE] PU" at bounding box center [845, 348] width 144 height 65
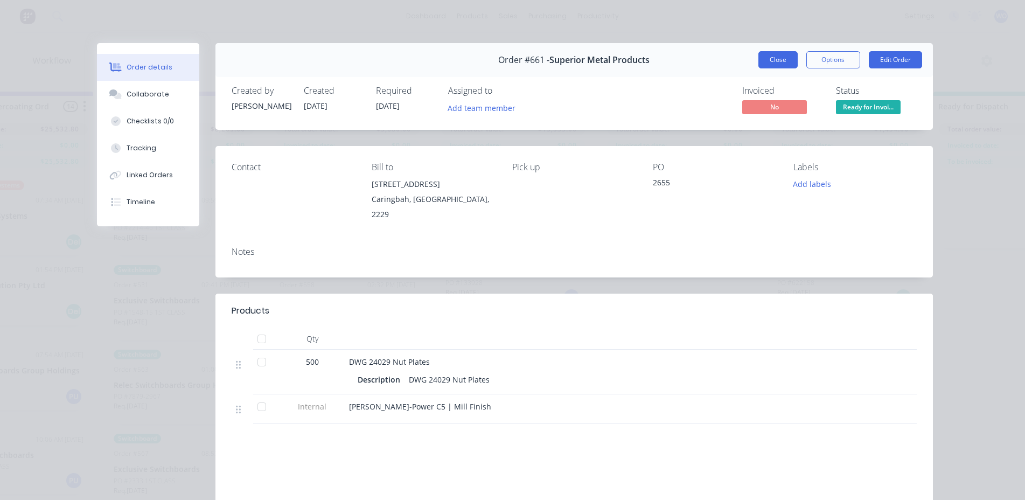
click at [779, 61] on button "Close" at bounding box center [777, 59] width 39 height 17
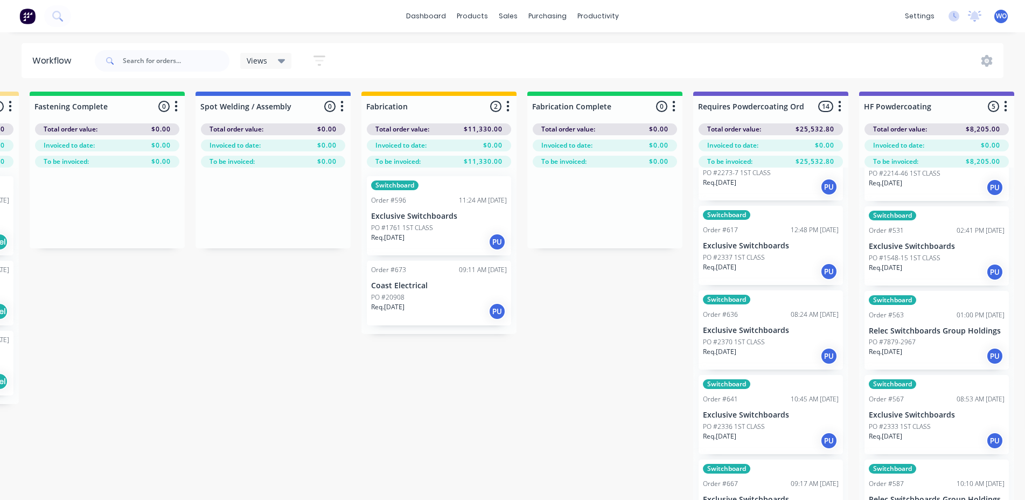
scroll to position [0, 2808]
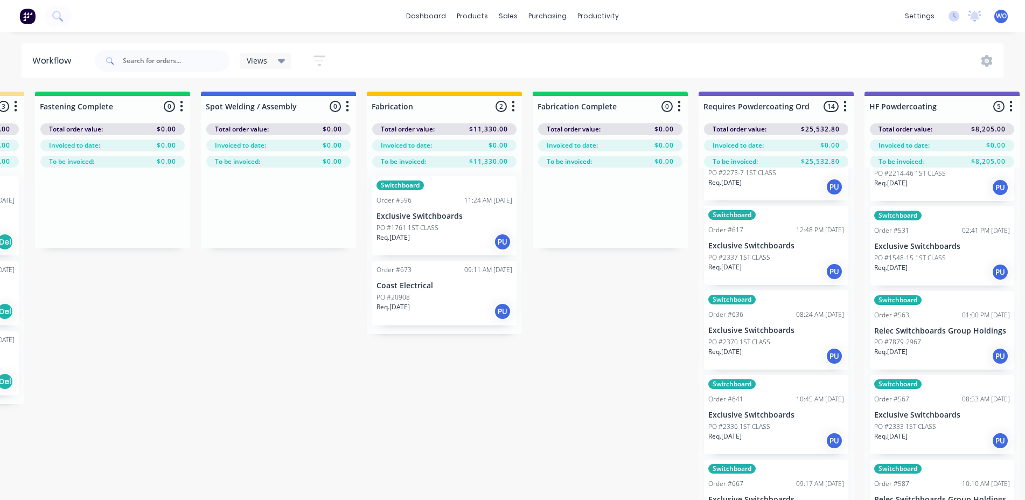
click at [427, 231] on p "PO #1761 1ST CLASS" at bounding box center [407, 228] width 62 height 10
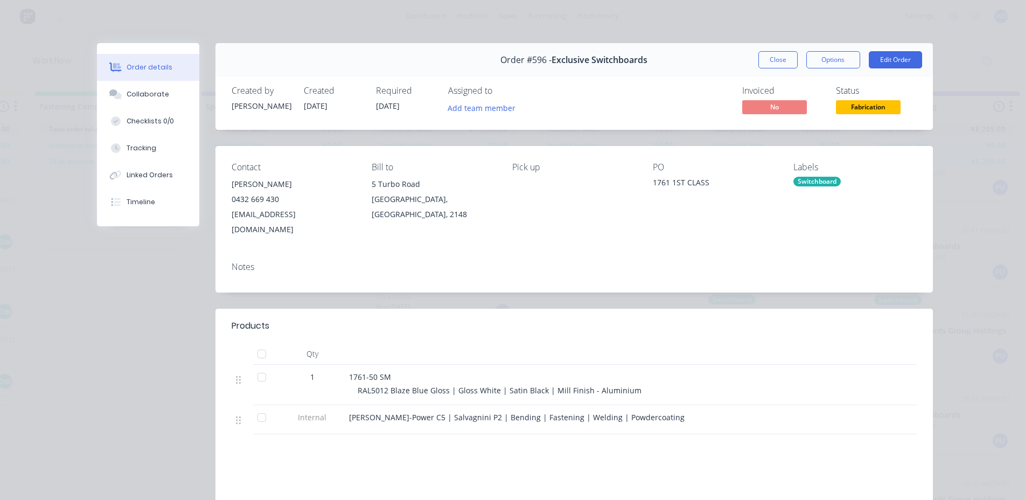
click at [794, 60] on div "Close Options Edit Order" at bounding box center [840, 59] width 164 height 17
click at [768, 53] on button "Close" at bounding box center [777, 59] width 39 height 17
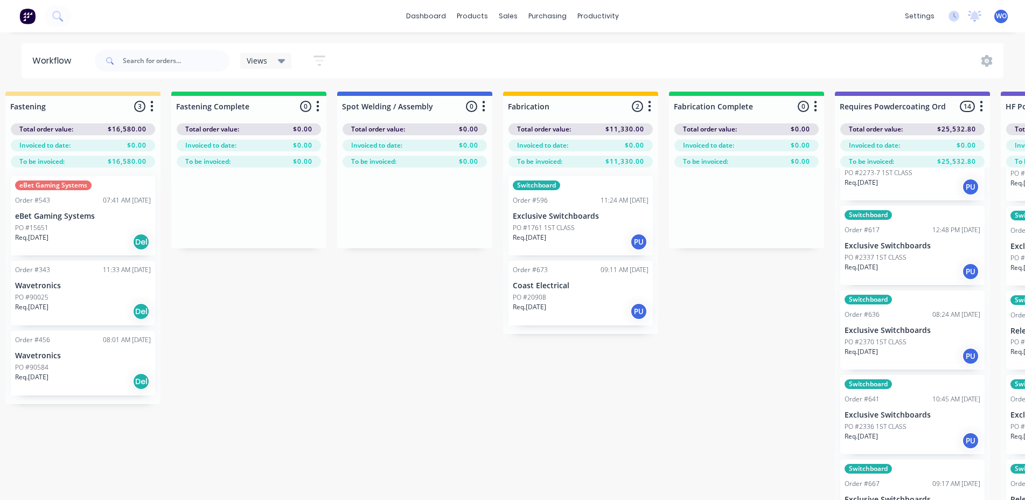
scroll to position [0, 2581]
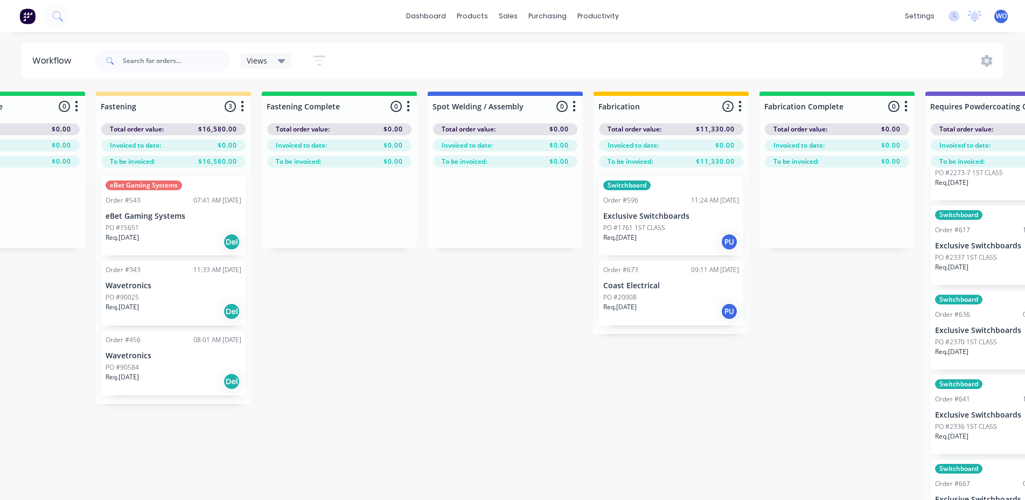
click at [659, 297] on div "PO #20908" at bounding box center [671, 297] width 136 height 10
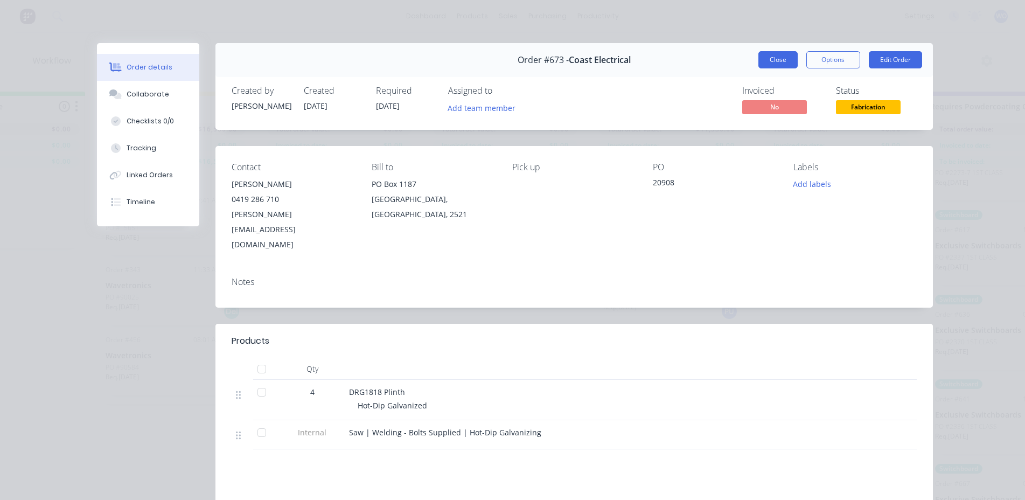
click at [763, 59] on button "Close" at bounding box center [777, 59] width 39 height 17
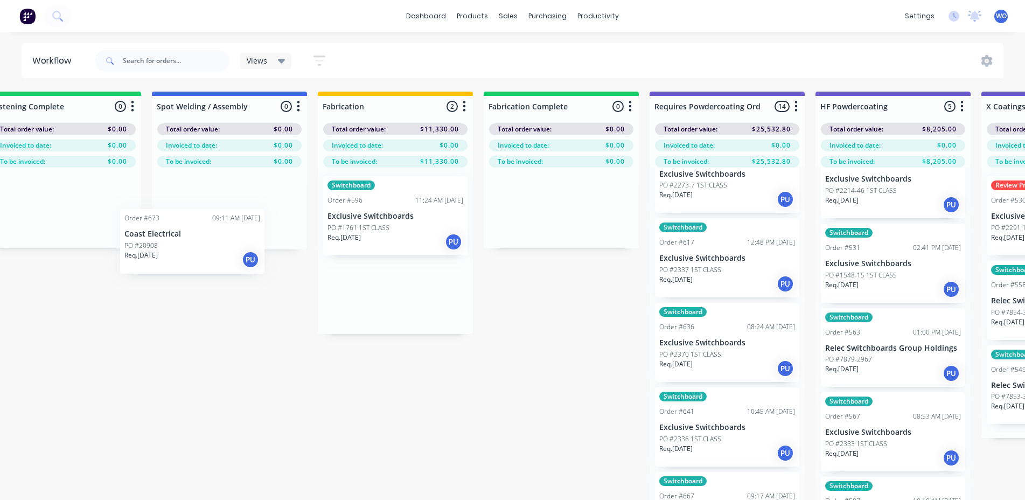
scroll to position [0, 2854]
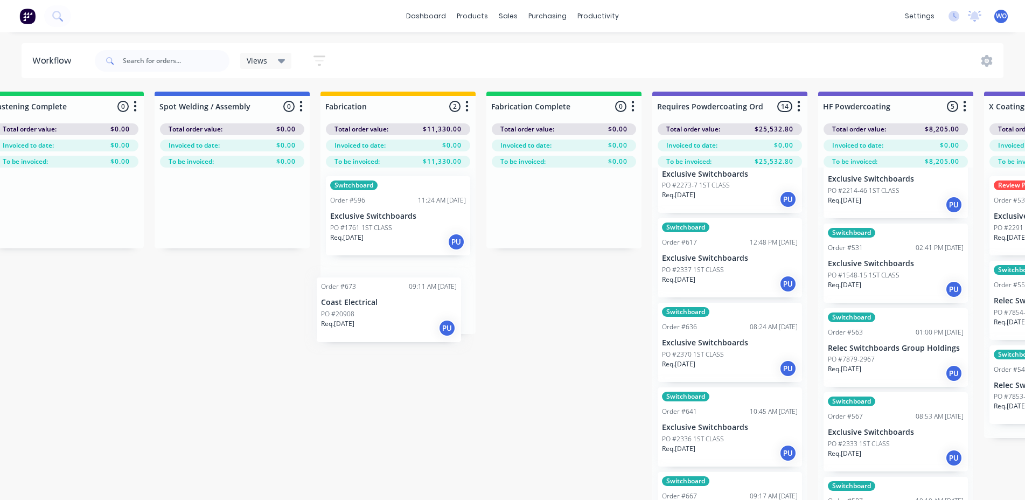
drag, startPoint x: 425, startPoint y: 298, endPoint x: 396, endPoint y: 307, distance: 31.0
click at [396, 307] on div "Switchboard Order #596 11:24 AM [DATE] Exclusive Switchboards PO #1761 1ST CLAS…" at bounding box center [397, 250] width 155 height 166
click at [408, 290] on p "Coast Electrical" at bounding box center [398, 285] width 136 height 9
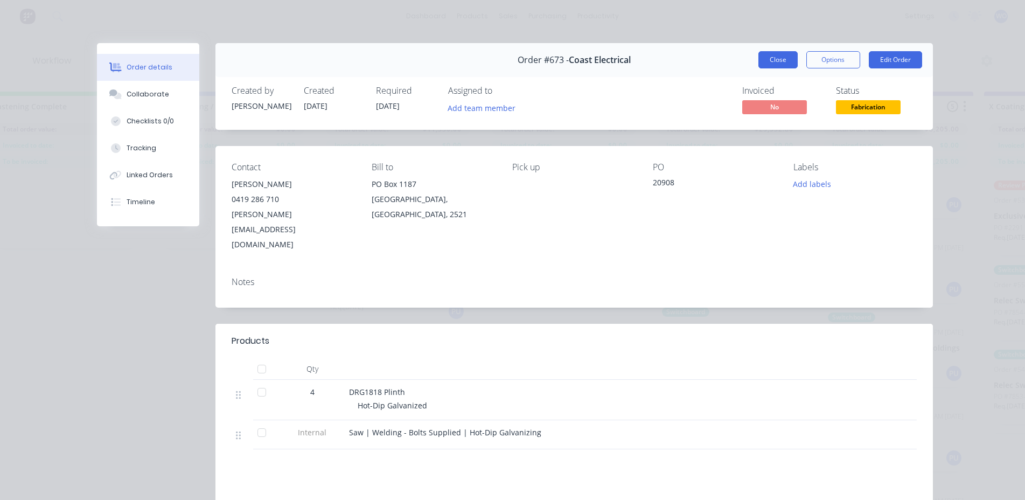
click at [770, 58] on button "Close" at bounding box center [777, 59] width 39 height 17
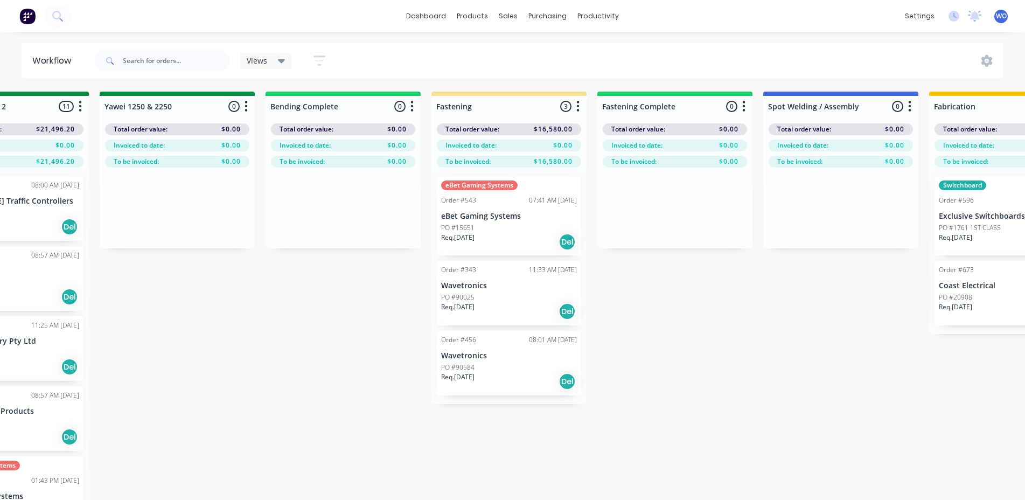
scroll to position [0, 2163]
